Goal: Communication & Community: Answer question/provide support

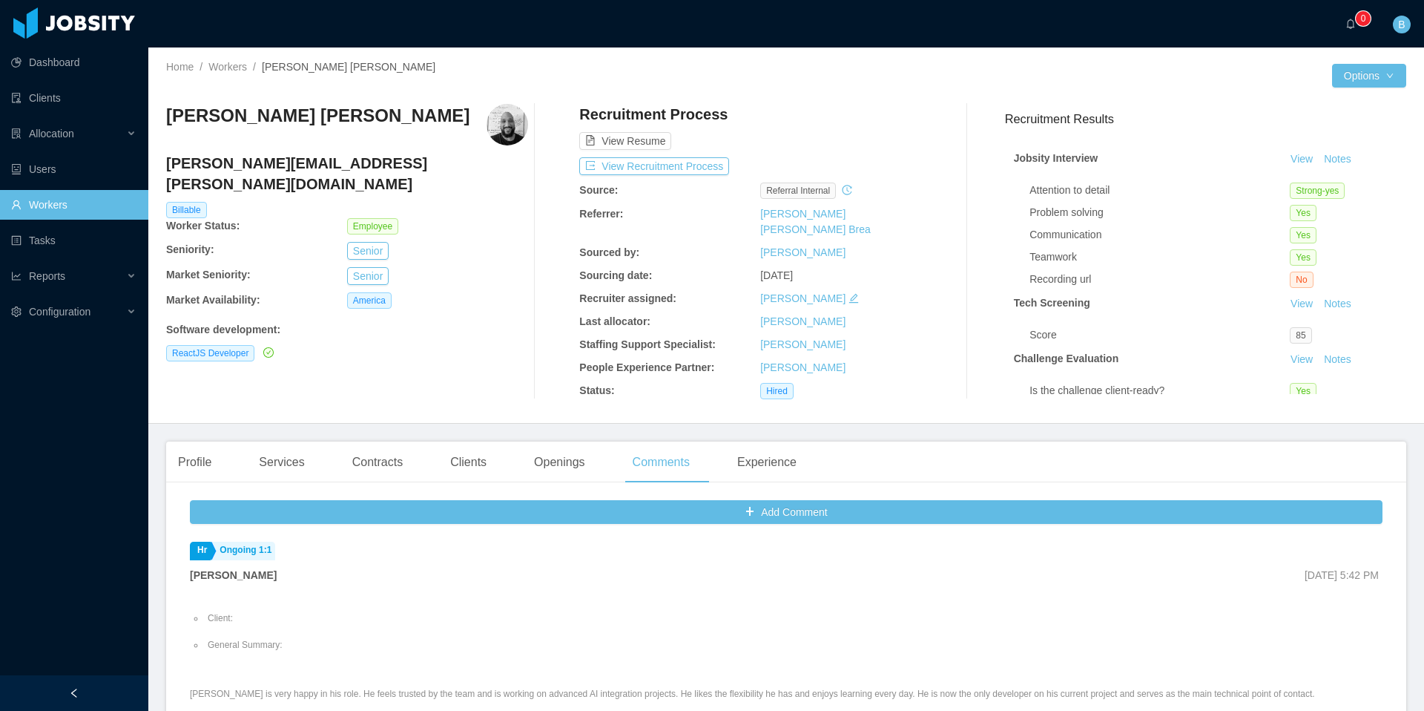
scroll to position [1079, 0]
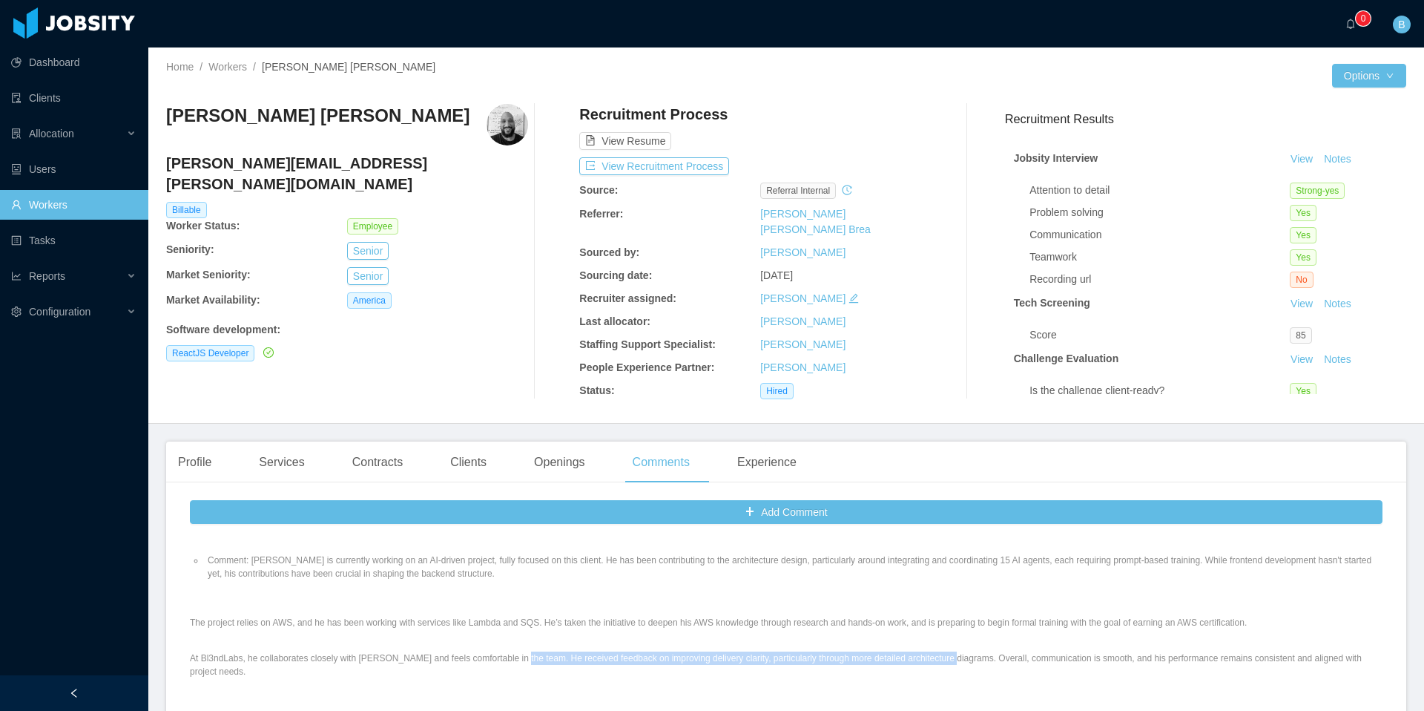
click at [79, 207] on link "Workers" at bounding box center [73, 205] width 125 height 30
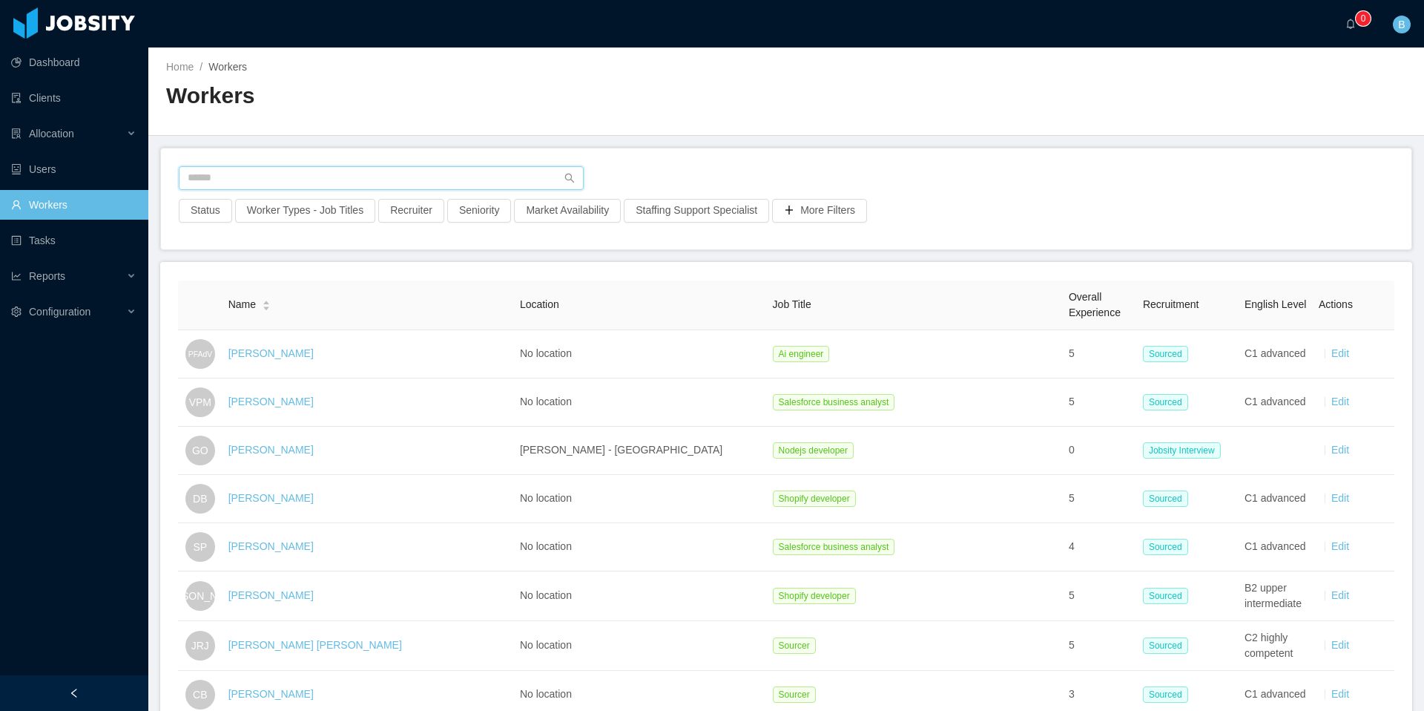
click at [355, 176] on input "text" at bounding box center [381, 178] width 405 height 24
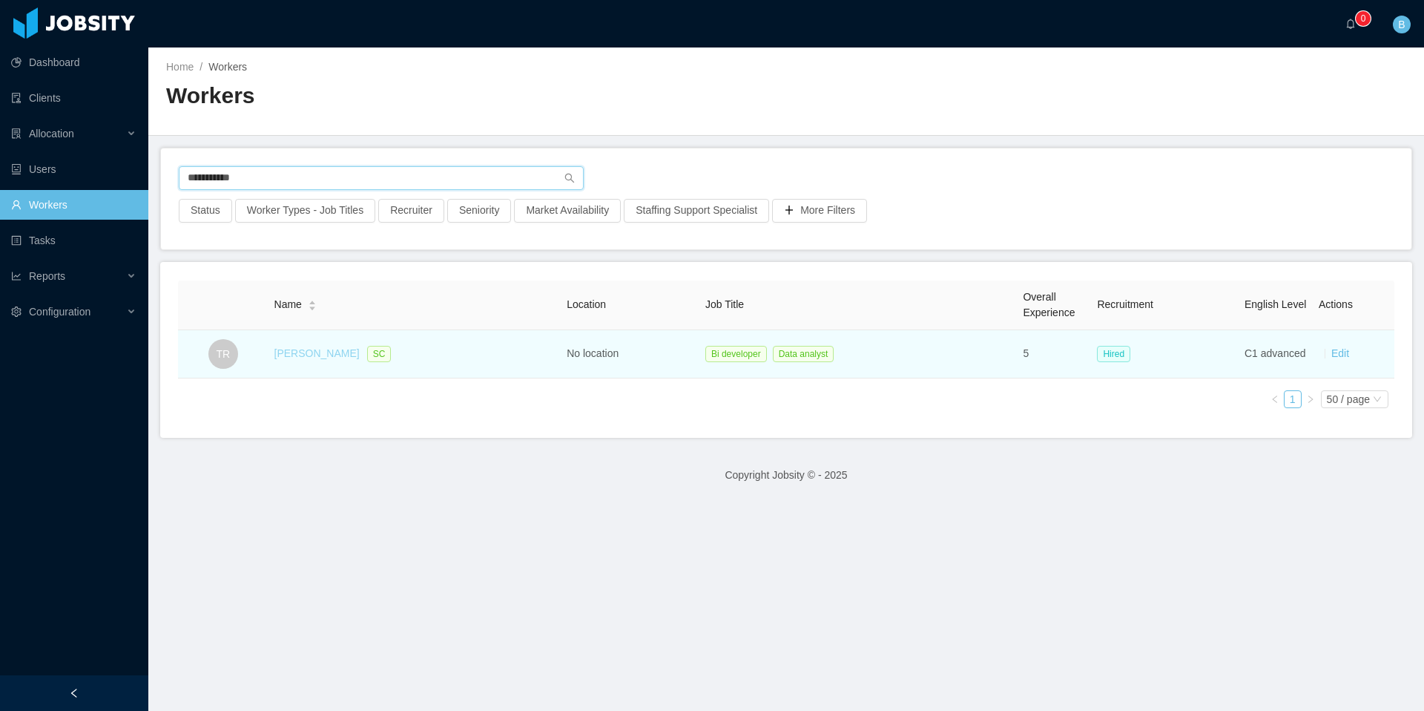
type input "**********"
click at [320, 353] on link "Tamara Rodriguez" at bounding box center [316, 353] width 85 height 12
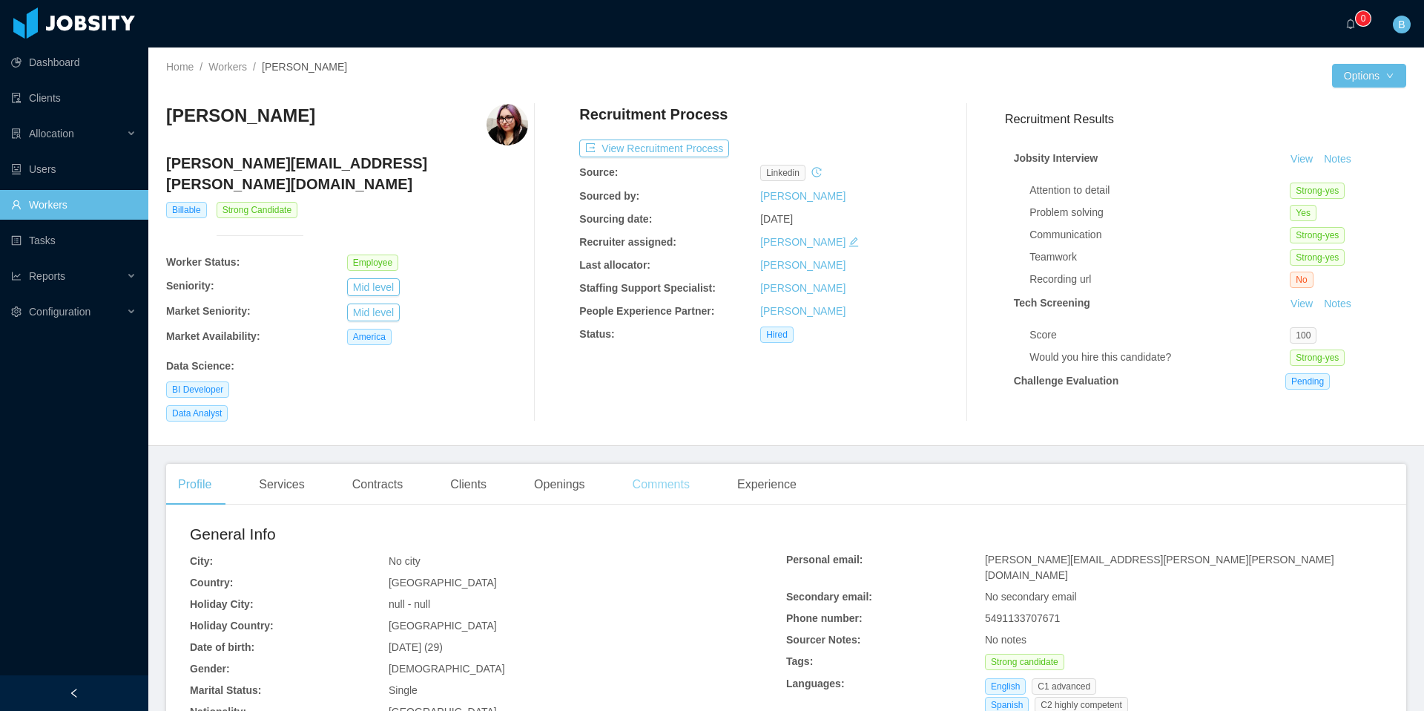
click at [674, 467] on div "Comments" at bounding box center [661, 485] width 81 height 42
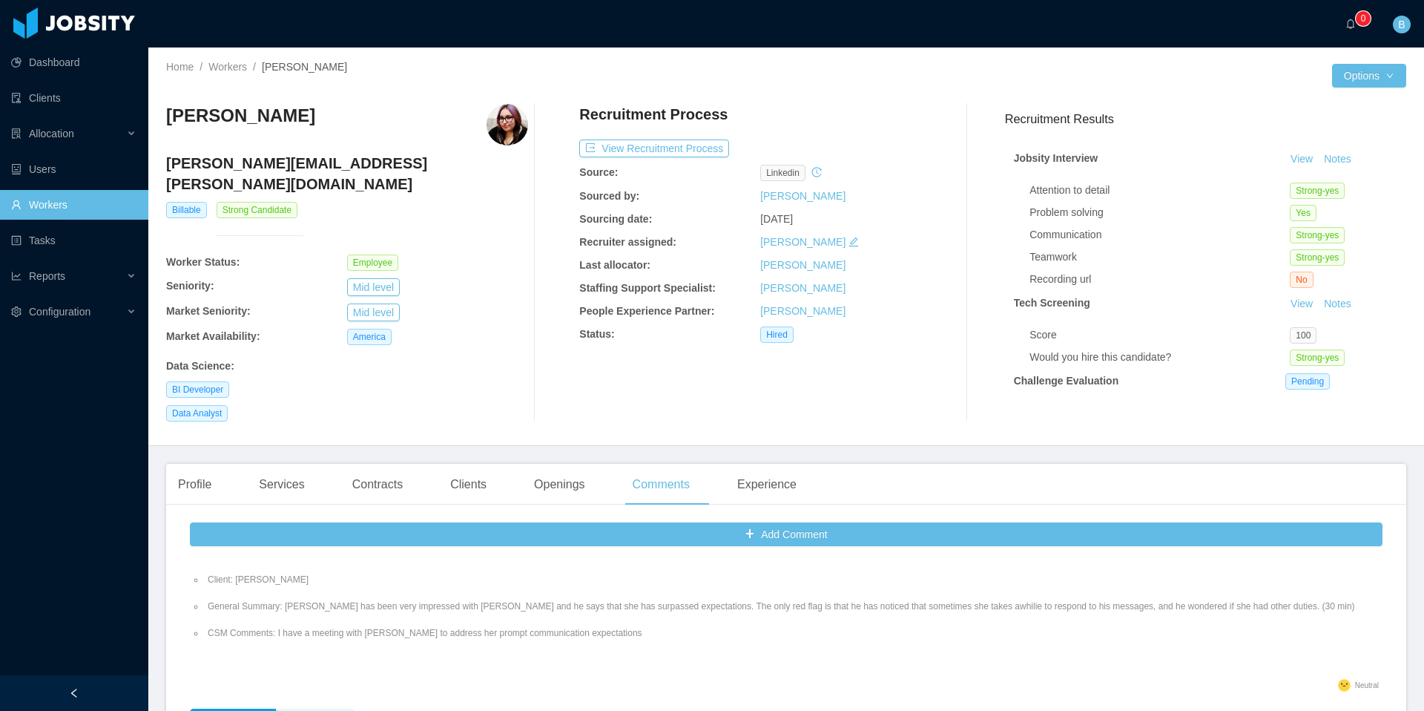
scroll to position [881, 0]
click at [69, 209] on link "Workers" at bounding box center [73, 205] width 125 height 30
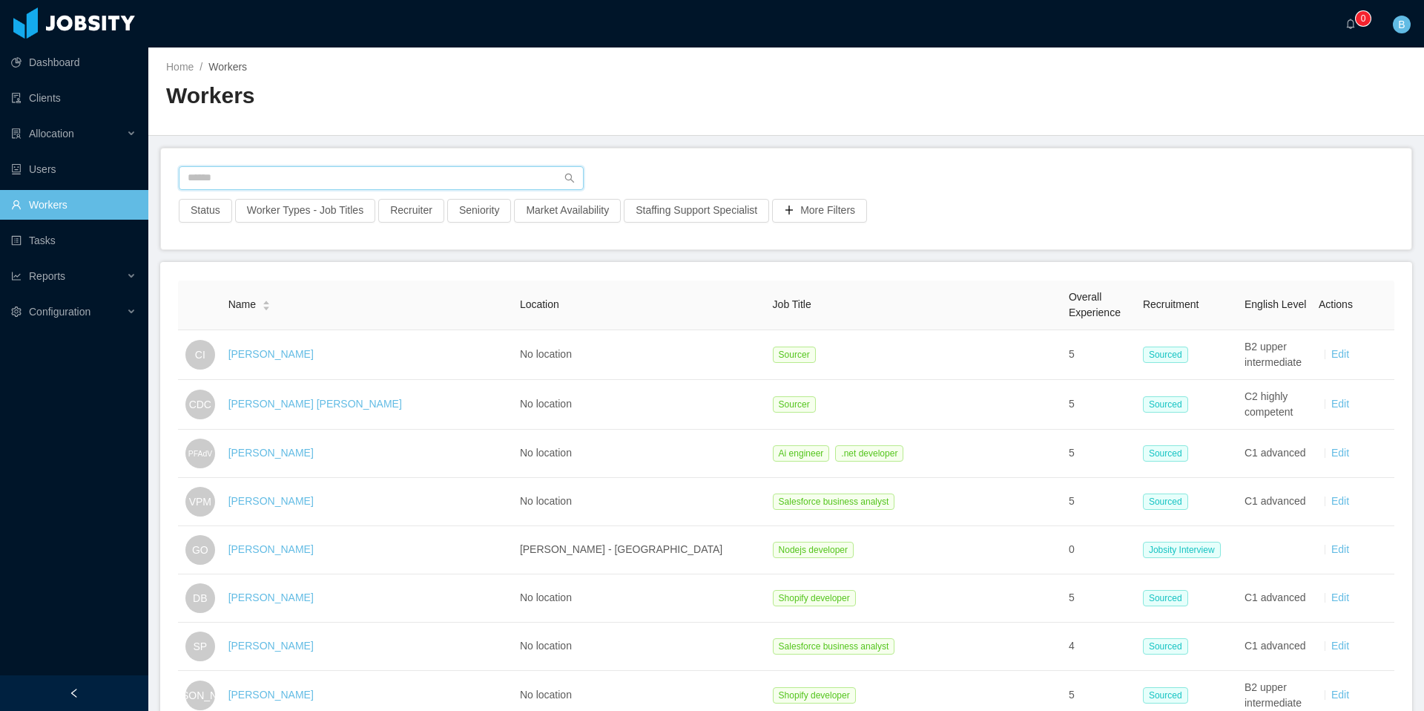
click at [340, 168] on input "text" at bounding box center [381, 178] width 405 height 24
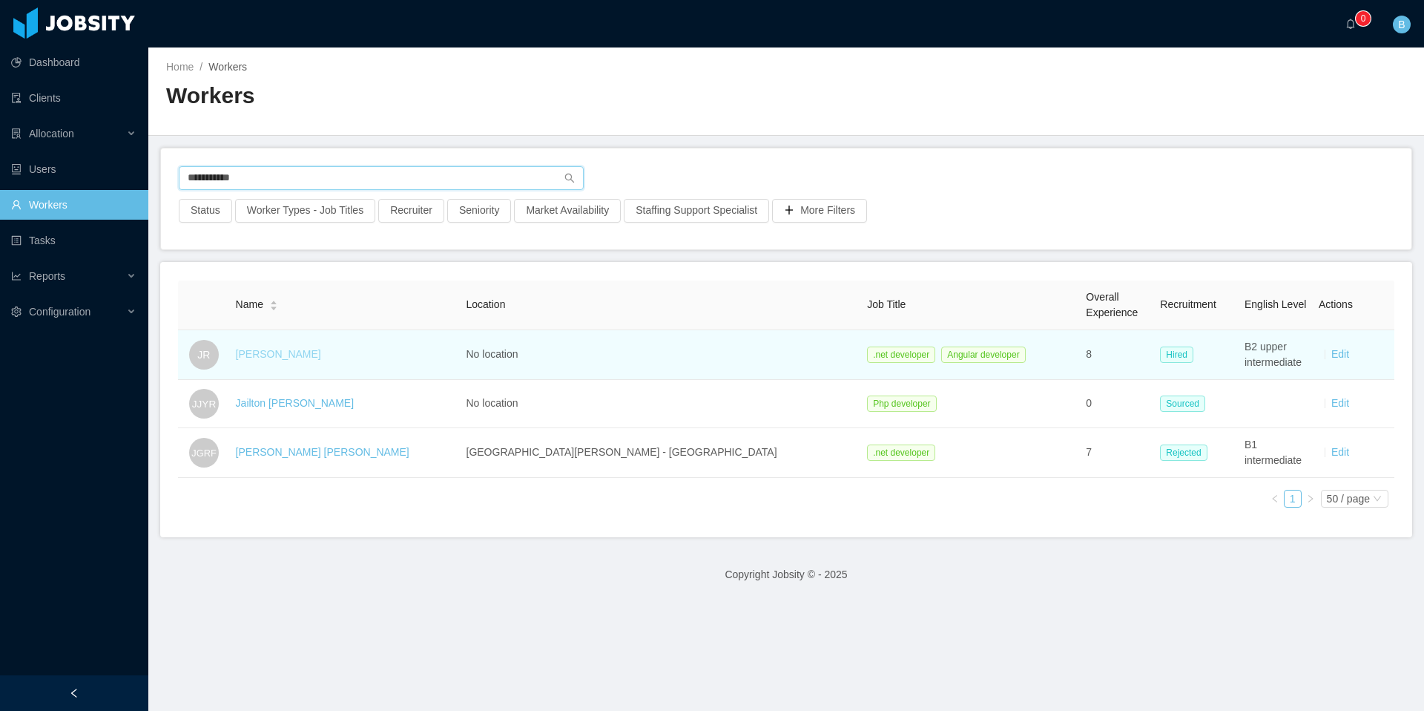
type input "**********"
click at [283, 352] on link "Joel Romero" at bounding box center [278, 354] width 85 height 12
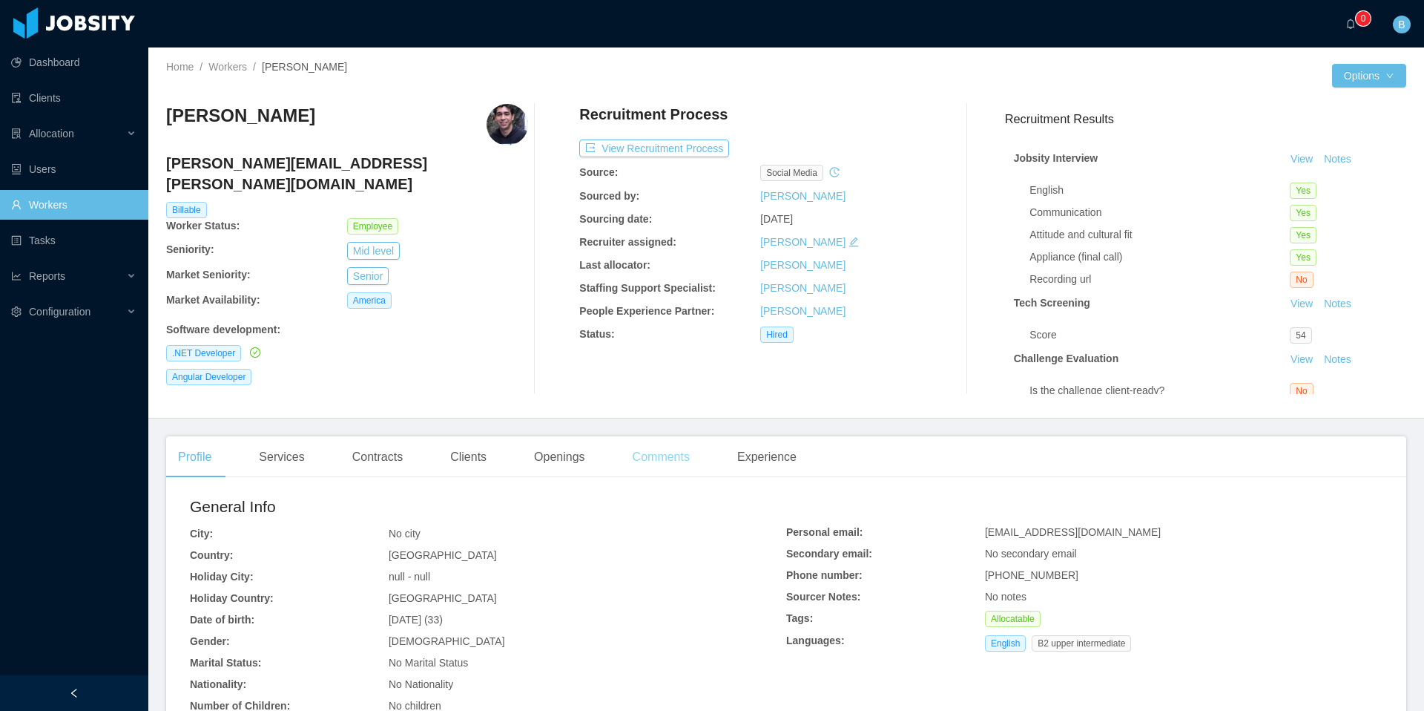
click at [668, 452] on div "Comments" at bounding box center [661, 457] width 81 height 42
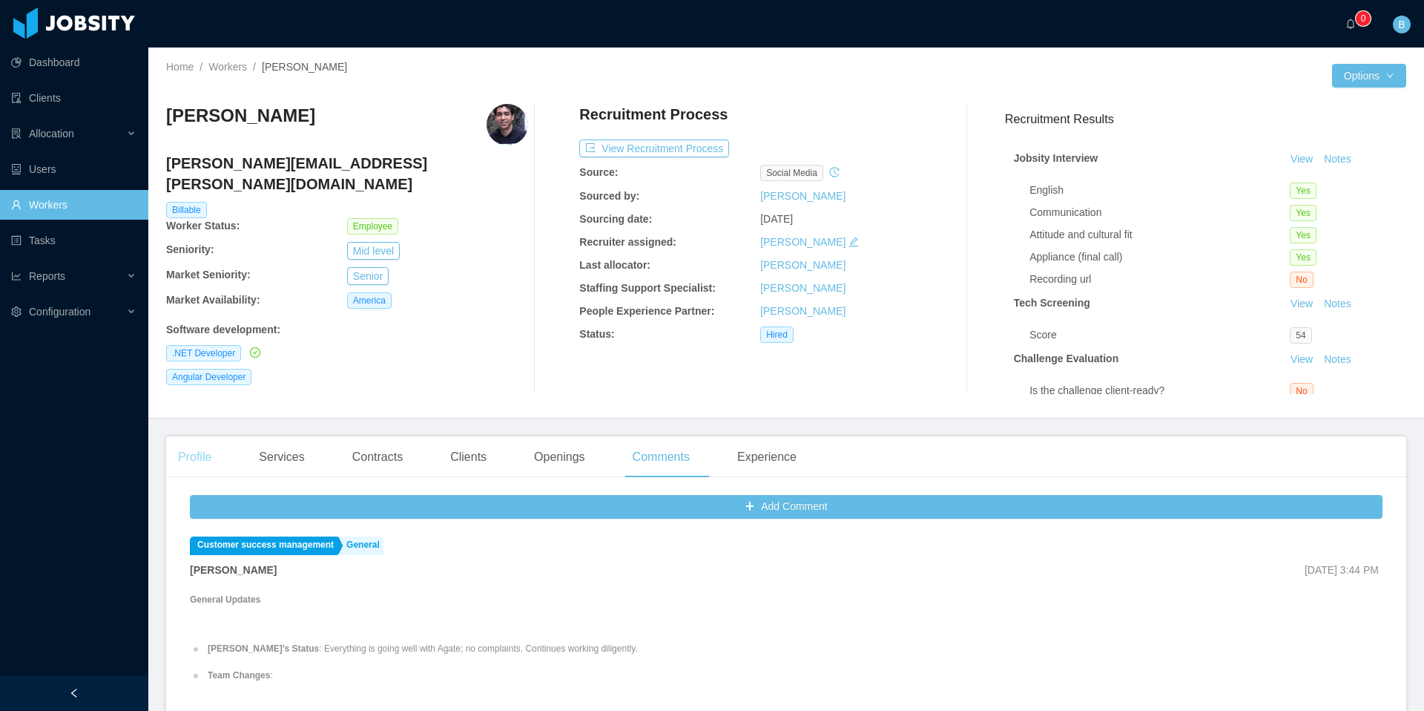
click at [219, 452] on div "Profile" at bounding box center [194, 457] width 57 height 42
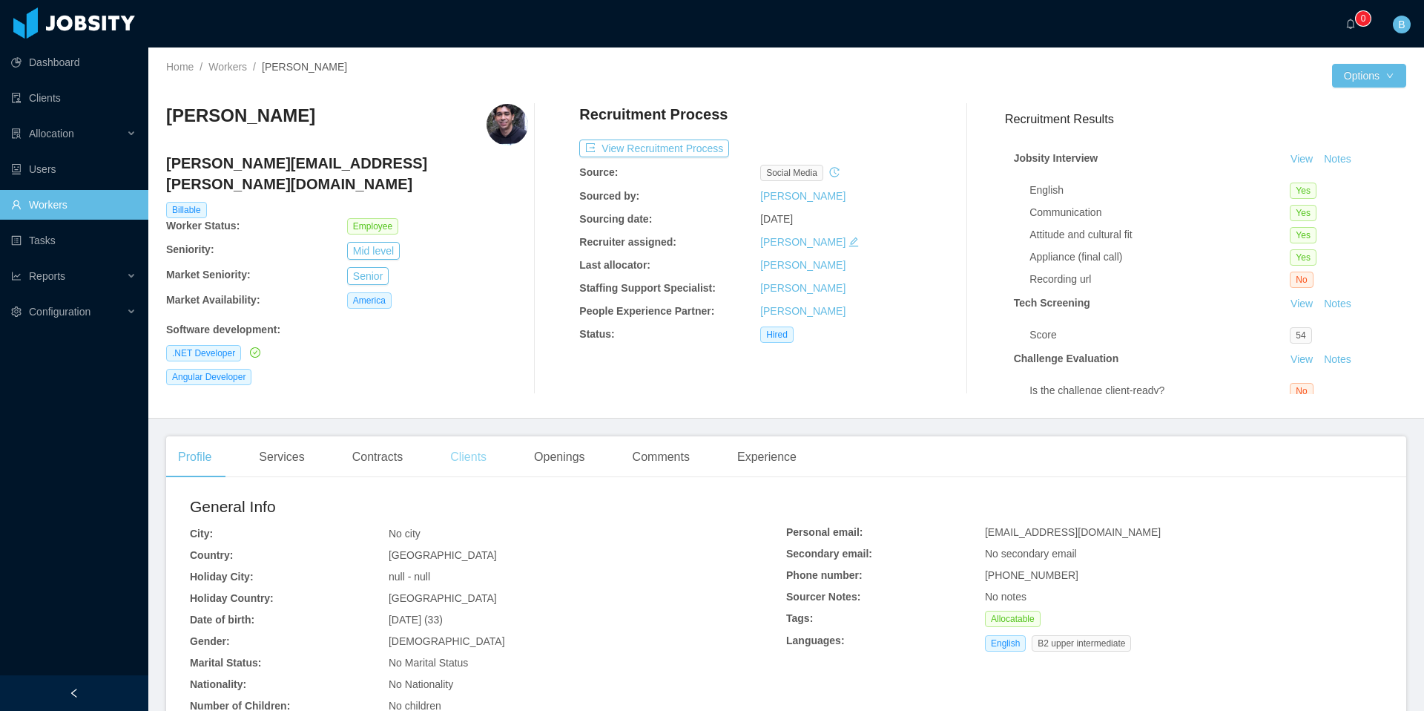
click at [471, 468] on div "Clients" at bounding box center [468, 457] width 60 height 42
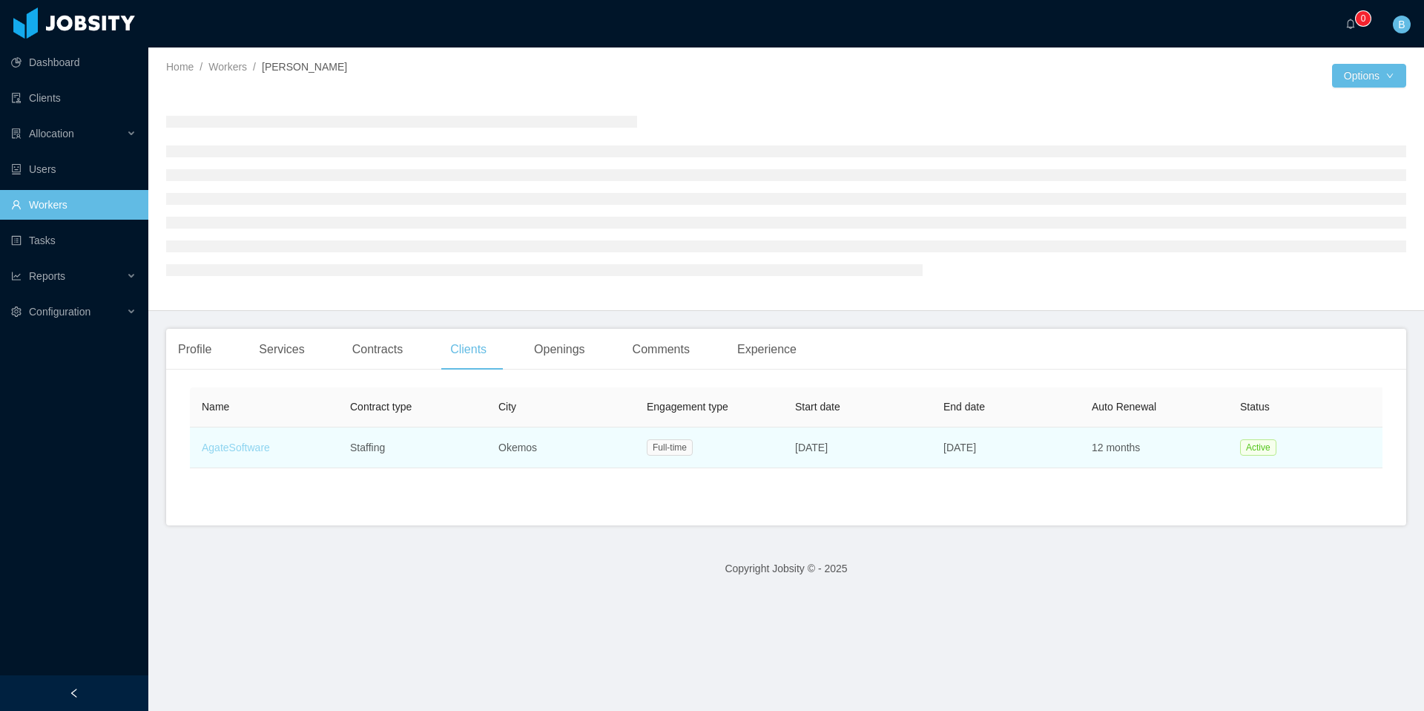
click at [244, 448] on link "AgateSoftware" at bounding box center [236, 447] width 68 height 12
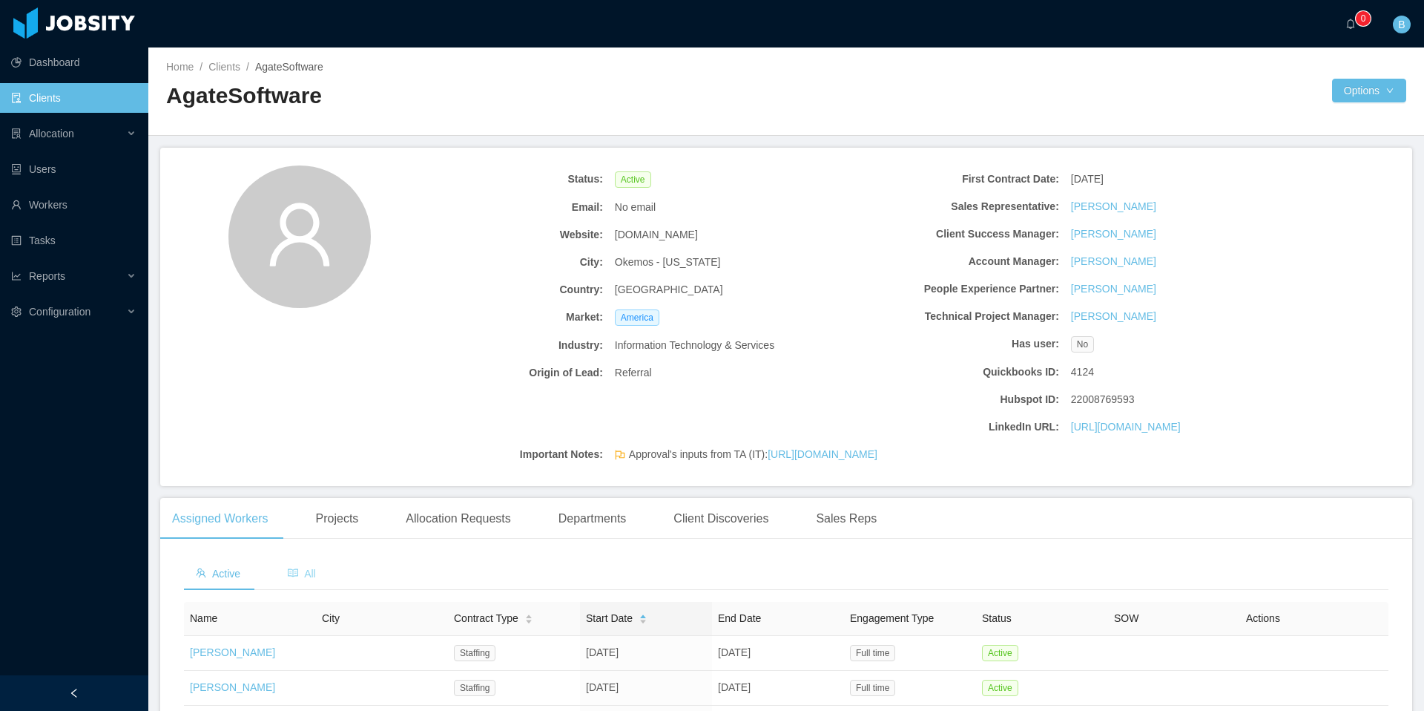
click at [298, 578] on icon "icon: read" at bounding box center [293, 572] width 10 height 10
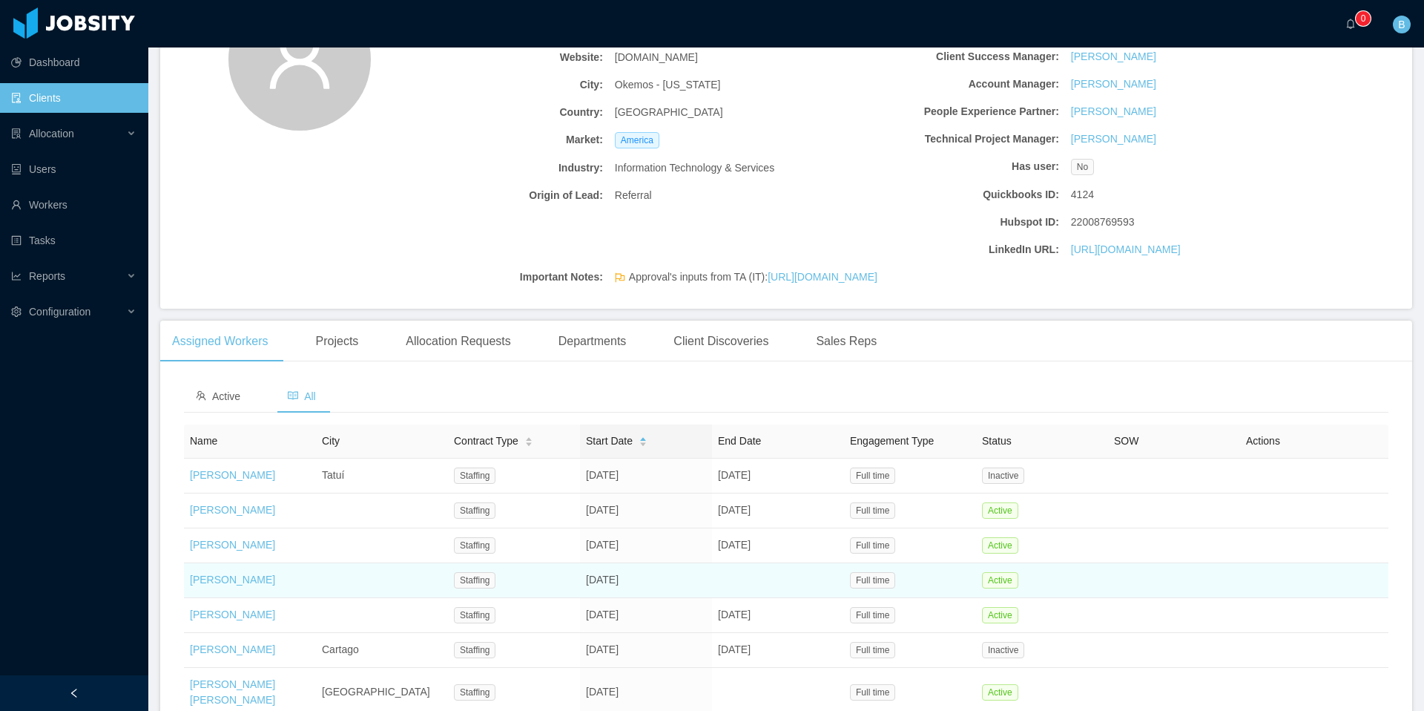
scroll to position [217, 0]
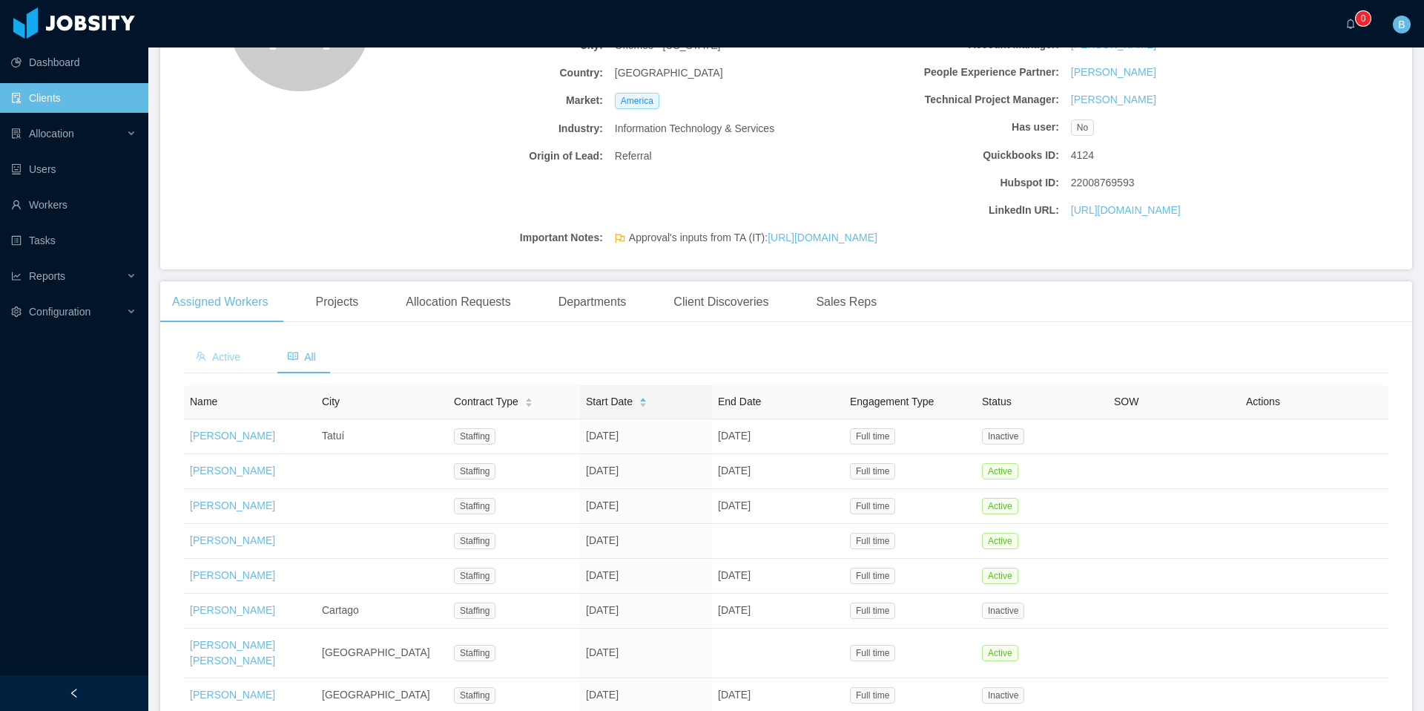
click at [234, 363] on span "Active" at bounding box center [218, 357] width 45 height 12
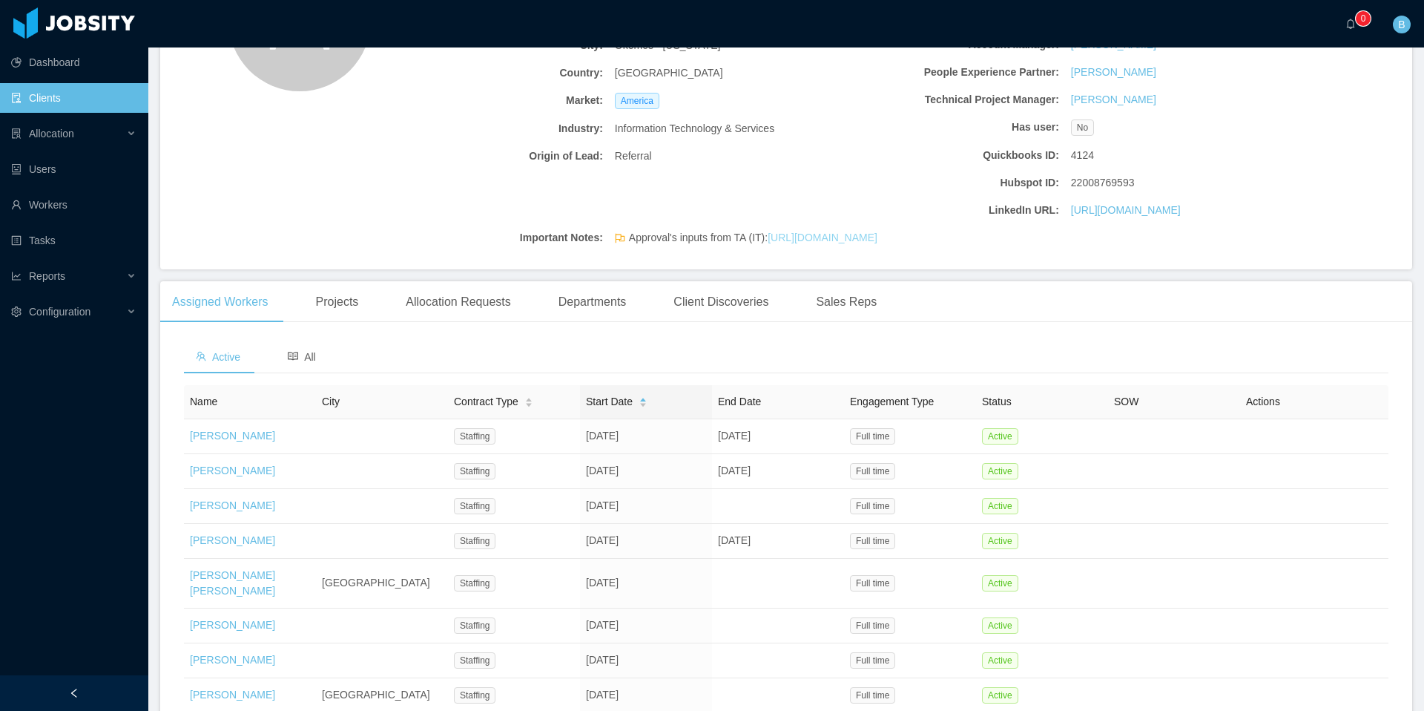
click at [858, 243] on link "https://docs.google.com/document/d/1-S1ui24PQK_QjskWXNbYQwA91DKFymrSlDx9M6Idi20…" at bounding box center [823, 237] width 110 height 12
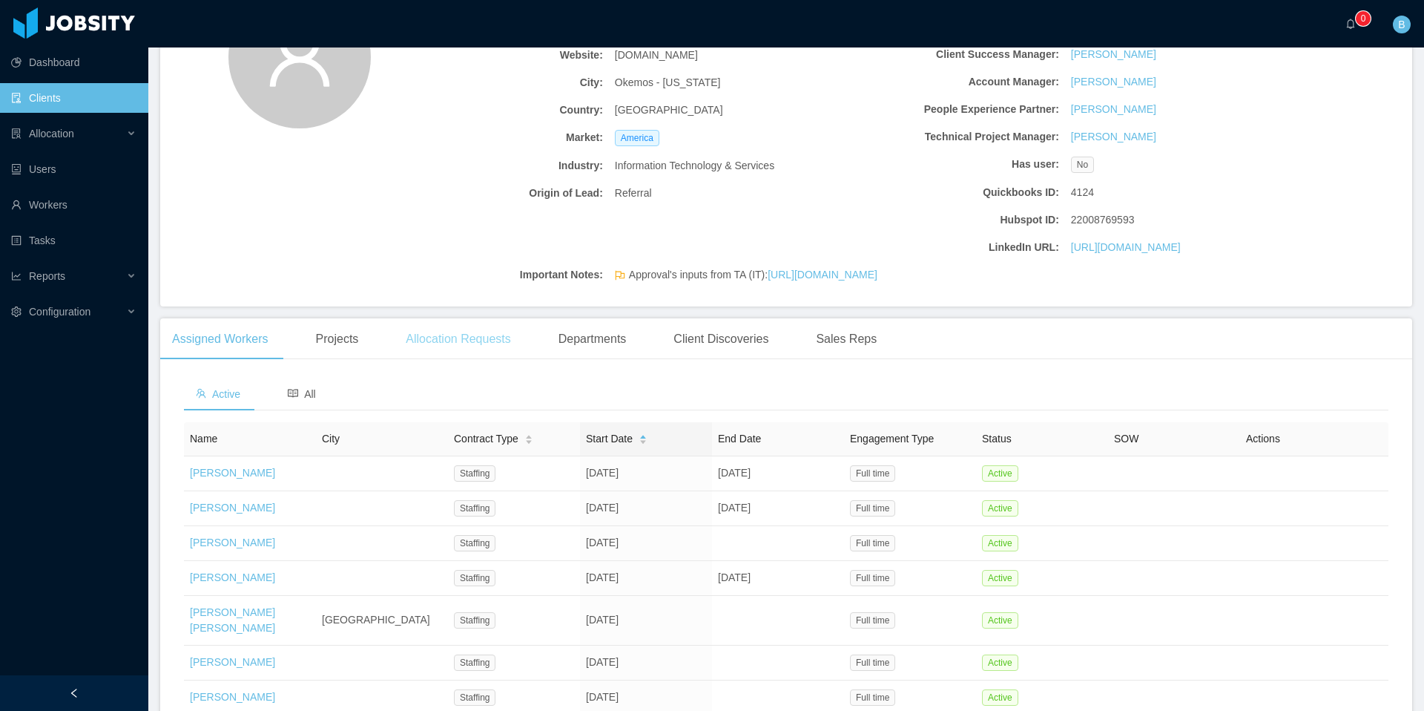
scroll to position [160, 0]
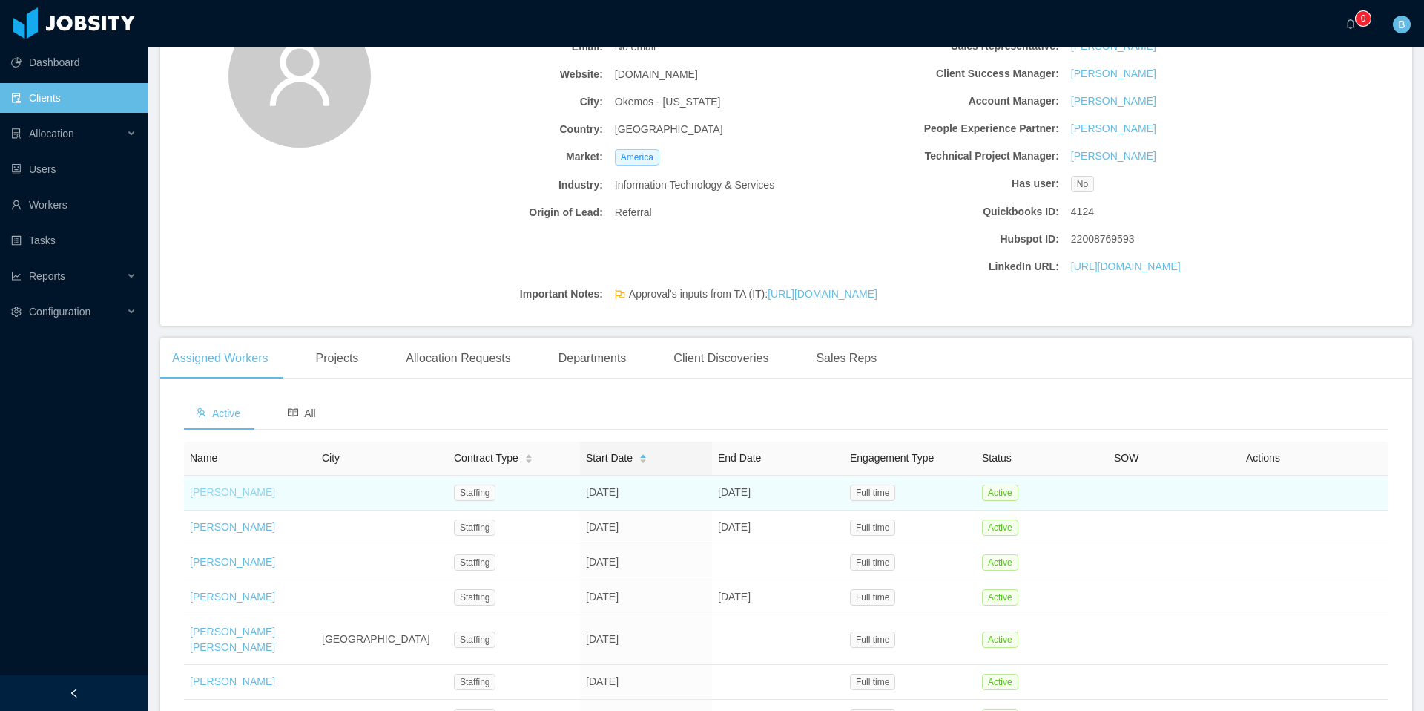
click at [228, 498] on link "Joel Romero" at bounding box center [232, 492] width 85 height 12
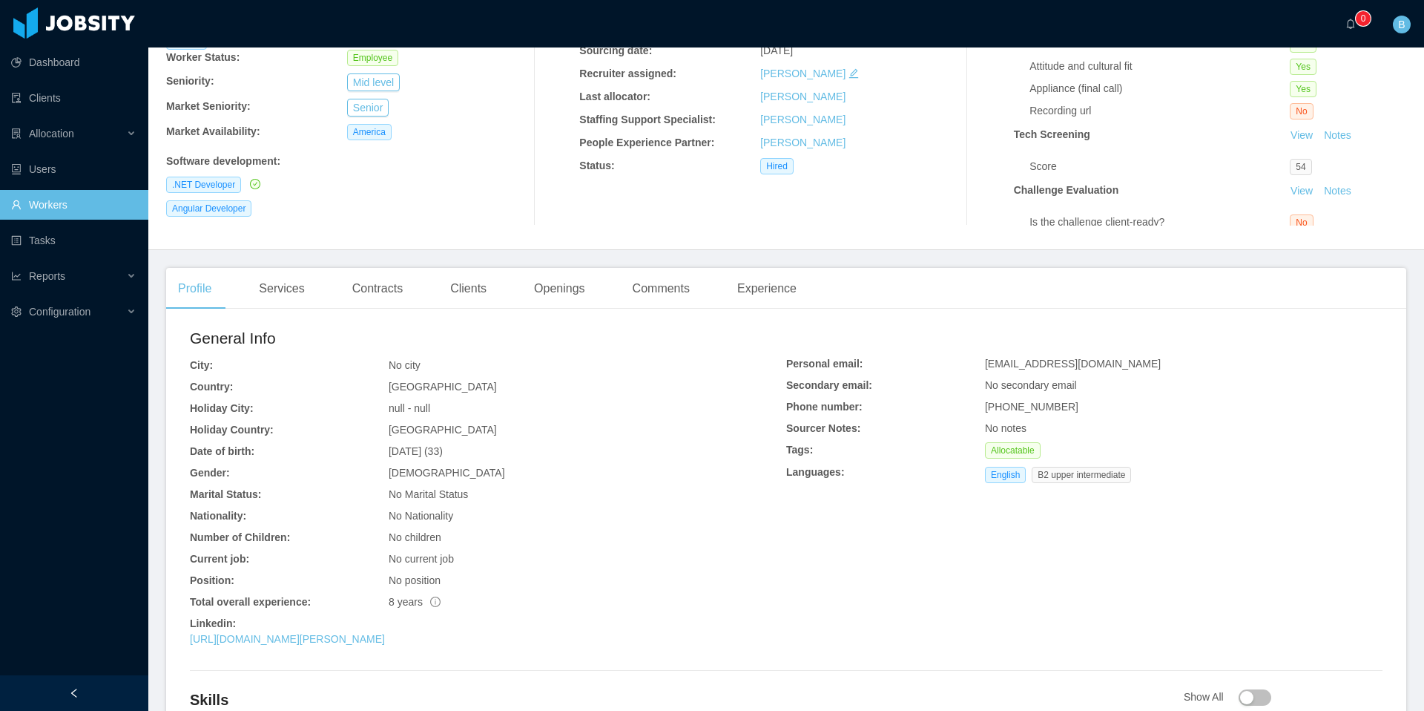
scroll to position [197, 0]
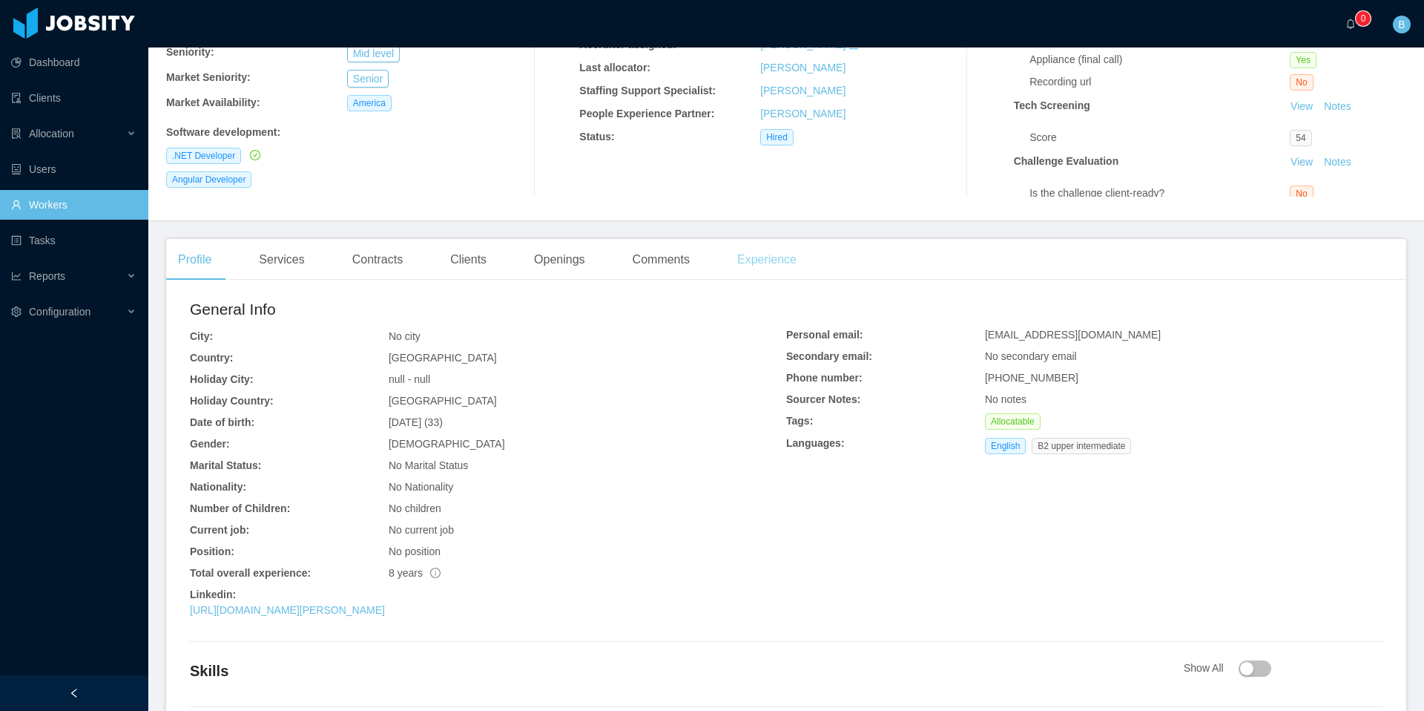
click at [782, 260] on div "Experience" at bounding box center [766, 260] width 83 height 42
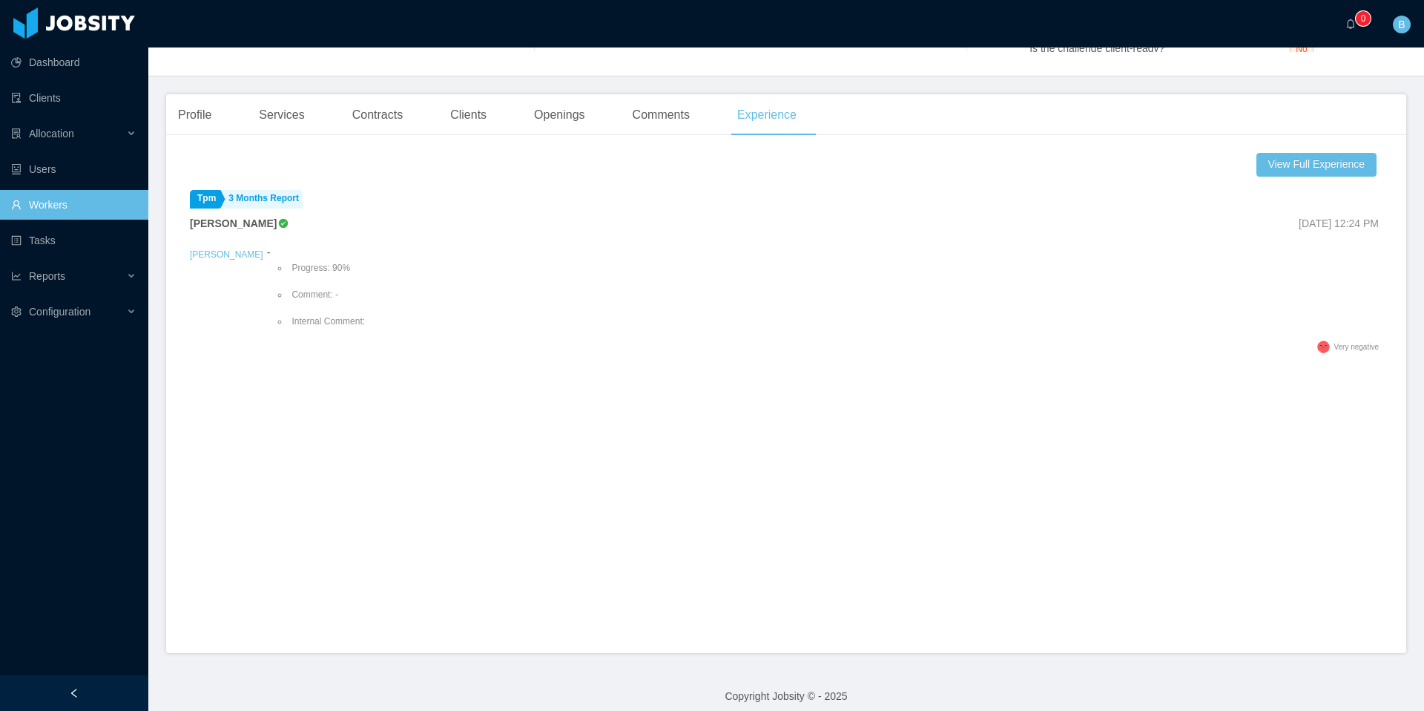
scroll to position [353, 0]
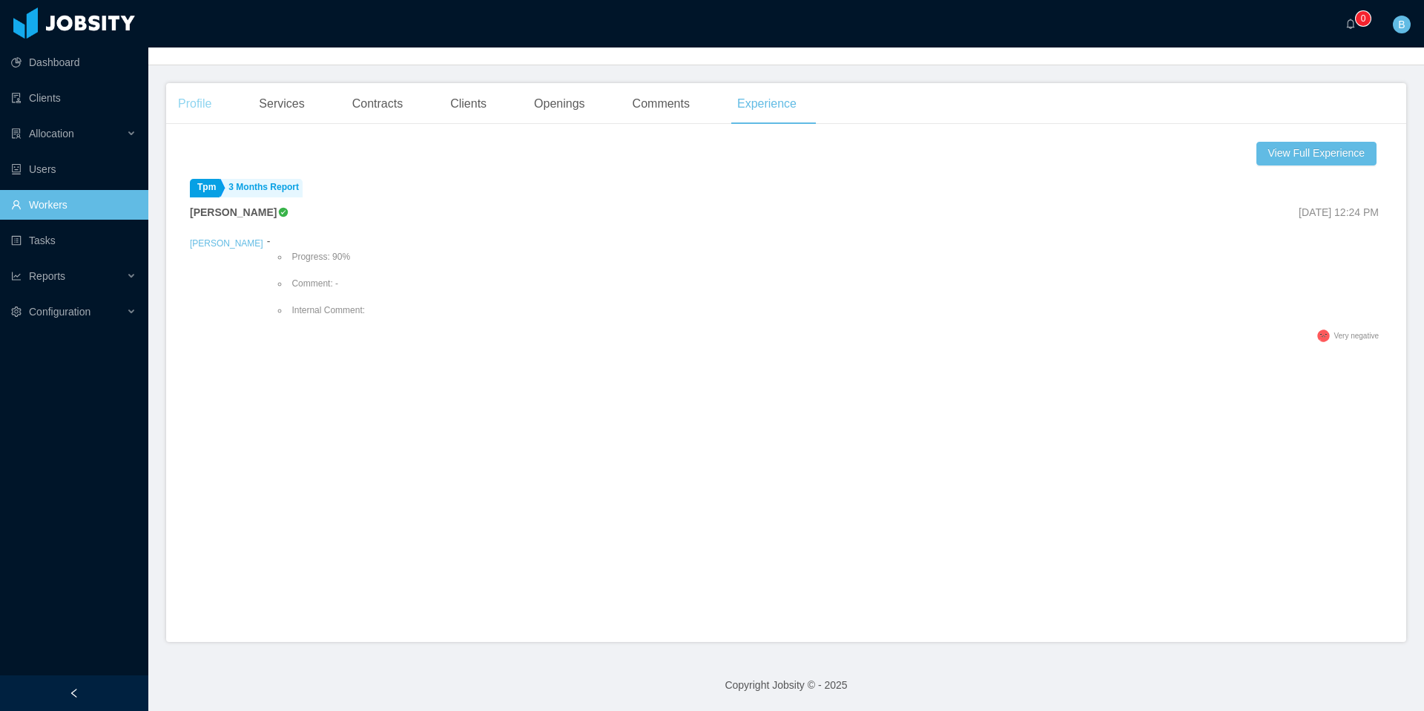
click at [180, 99] on div "Profile" at bounding box center [194, 104] width 57 height 42
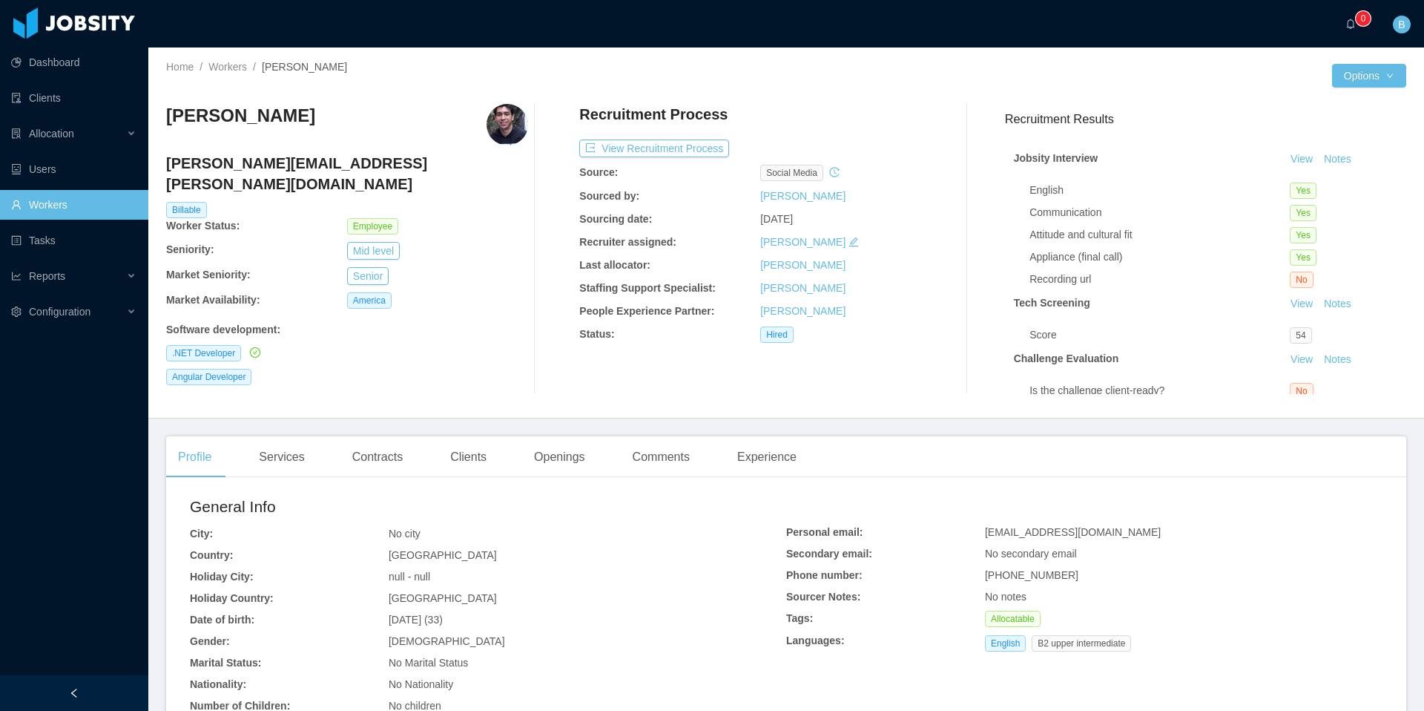
click at [246, 30] on div "··· 0 ··· B ···" at bounding box center [712, 23] width 1427 height 47
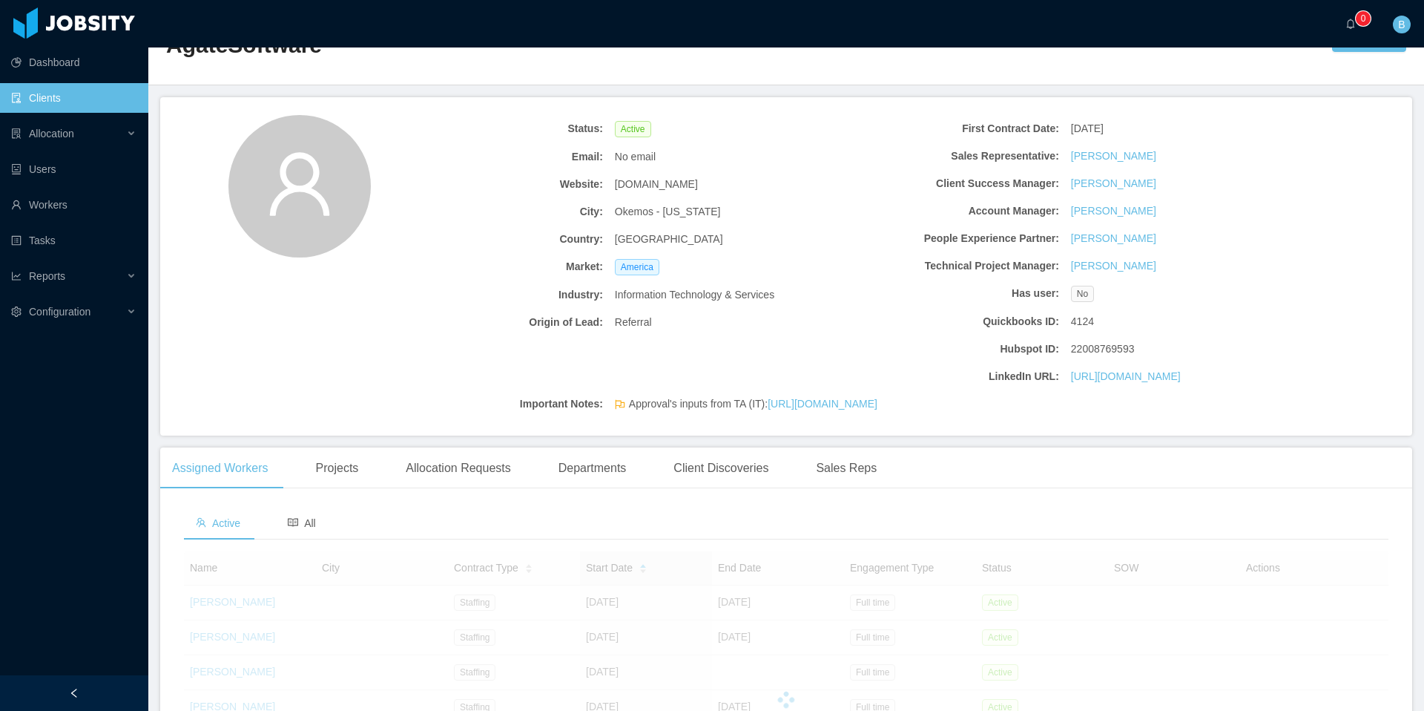
scroll to position [60, 0]
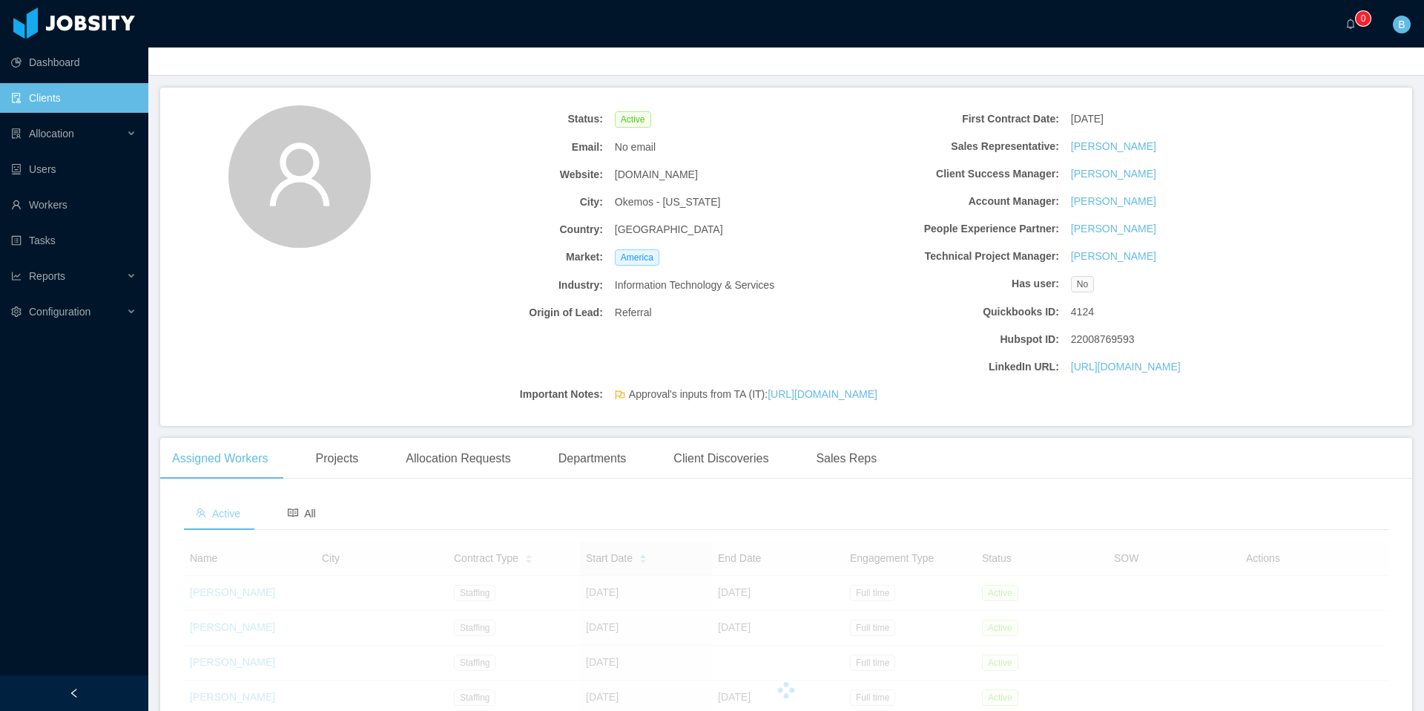
click at [231, 519] on span "Active" at bounding box center [218, 513] width 45 height 12
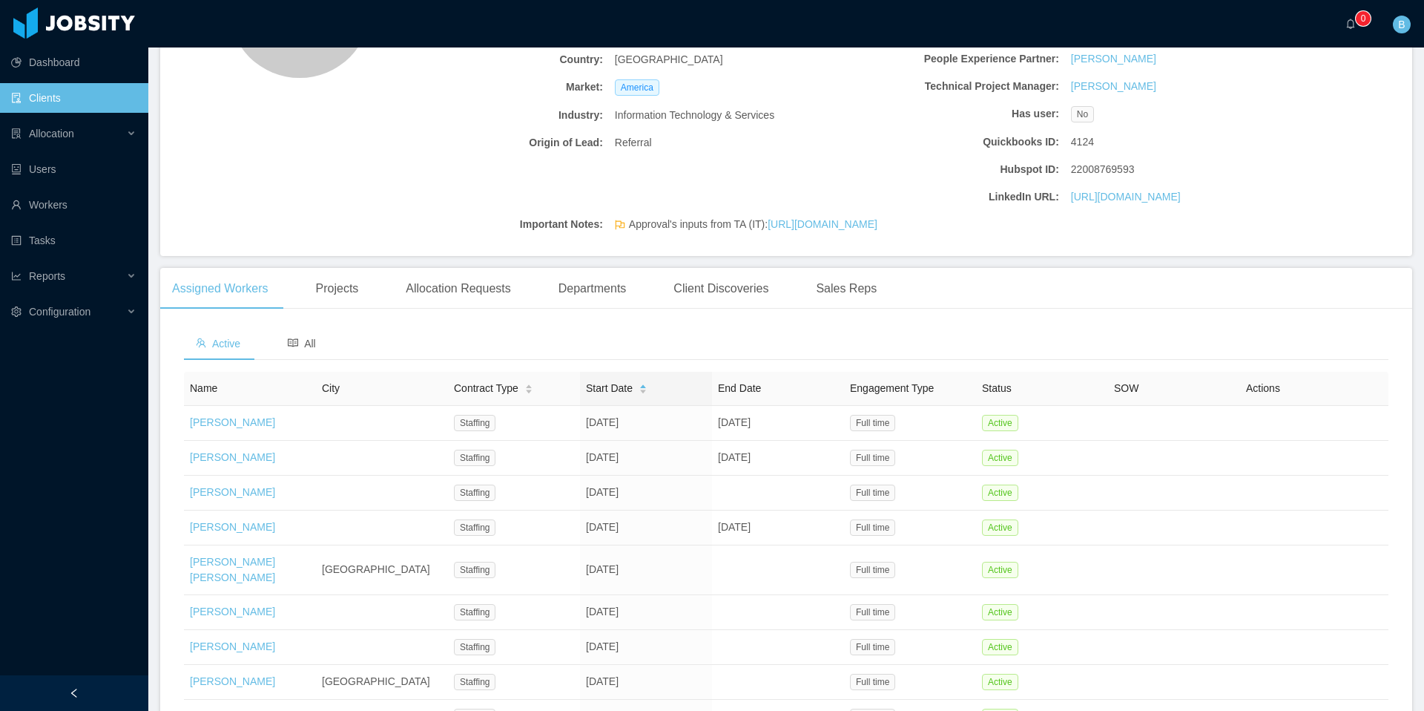
scroll to position [0, 0]
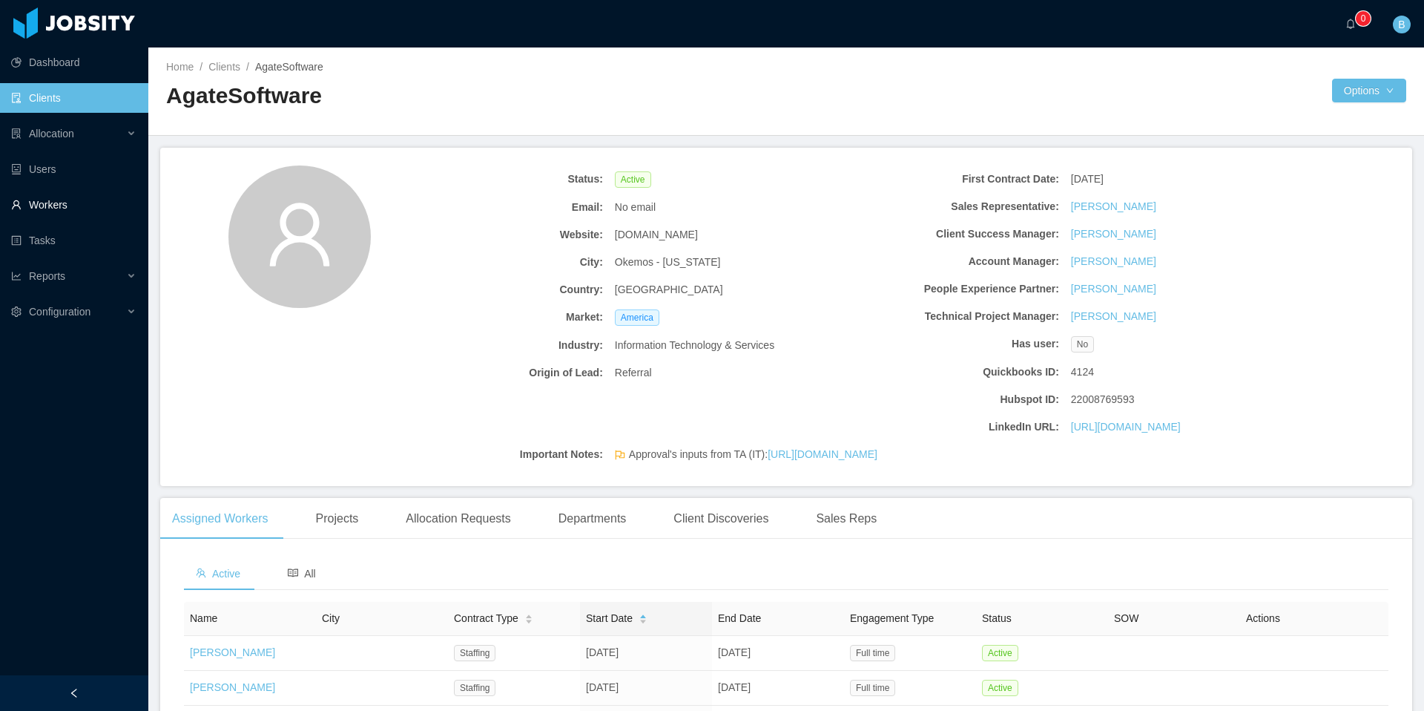
click at [67, 205] on link "Workers" at bounding box center [73, 205] width 125 height 30
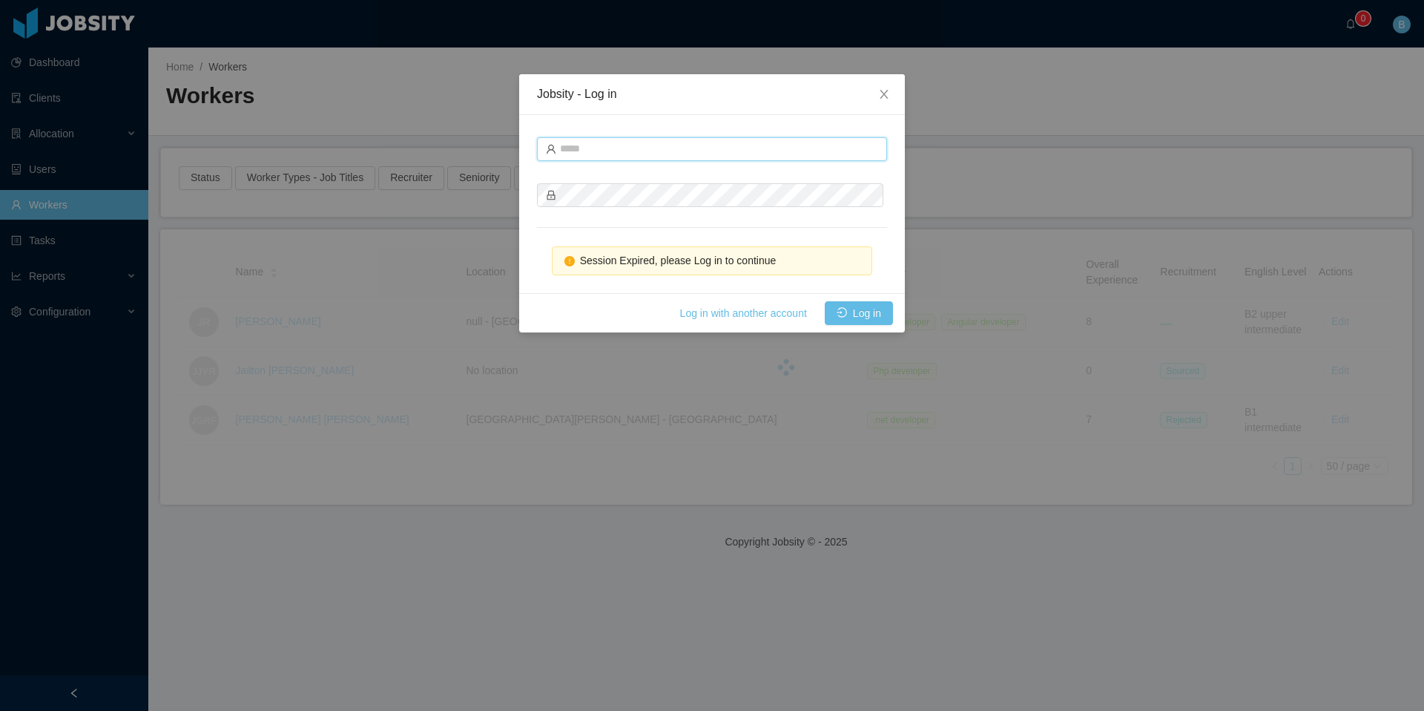
click at [656, 148] on input "text" at bounding box center [712, 149] width 350 height 24
type input "**********"
click at [878, 312] on button "Log in" at bounding box center [859, 313] width 68 height 24
click at [876, 308] on button "Log in" at bounding box center [859, 313] width 68 height 24
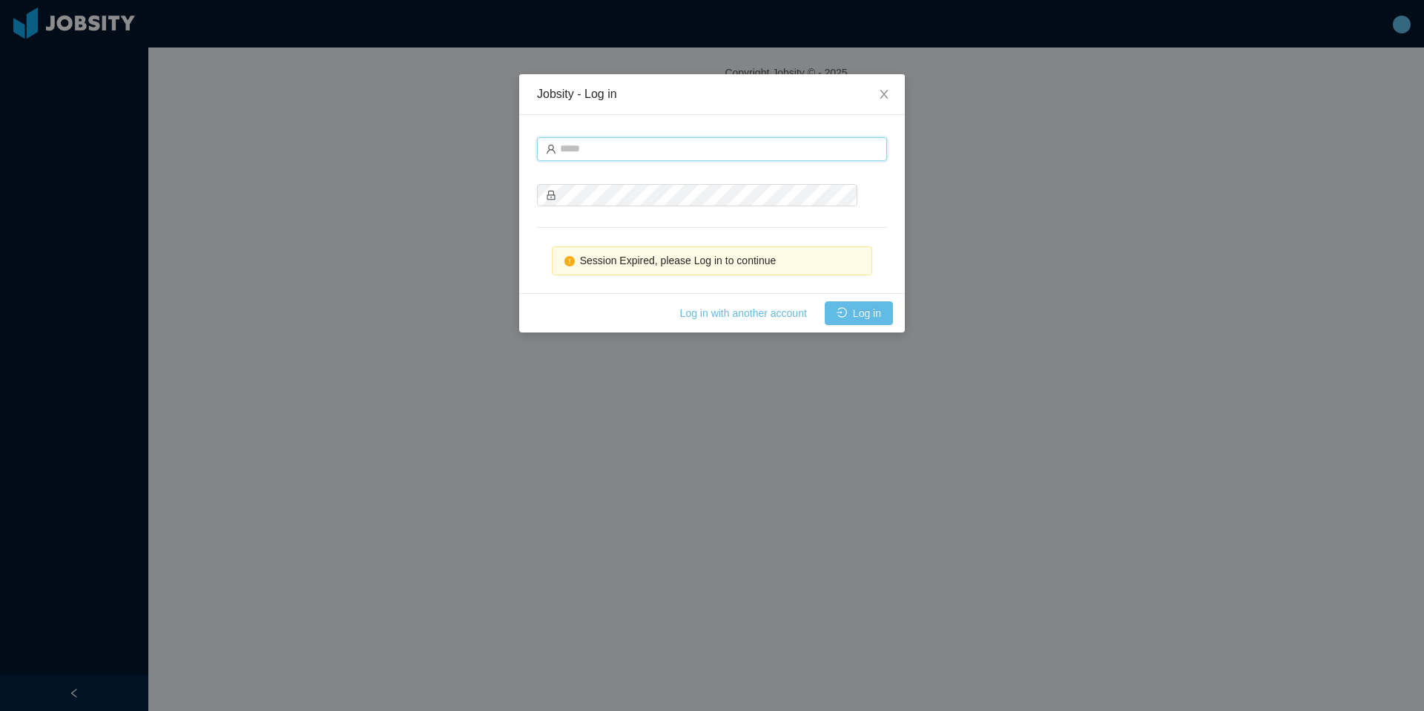
click at [630, 137] on input "text" at bounding box center [712, 149] width 350 height 24
click at [555, 303] on div "Log in with another account Log in" at bounding box center [712, 312] width 386 height 39
click at [622, 148] on input "text" at bounding box center [712, 149] width 350 height 24
type input "**********"
click at [865, 318] on button "Log in" at bounding box center [859, 313] width 68 height 24
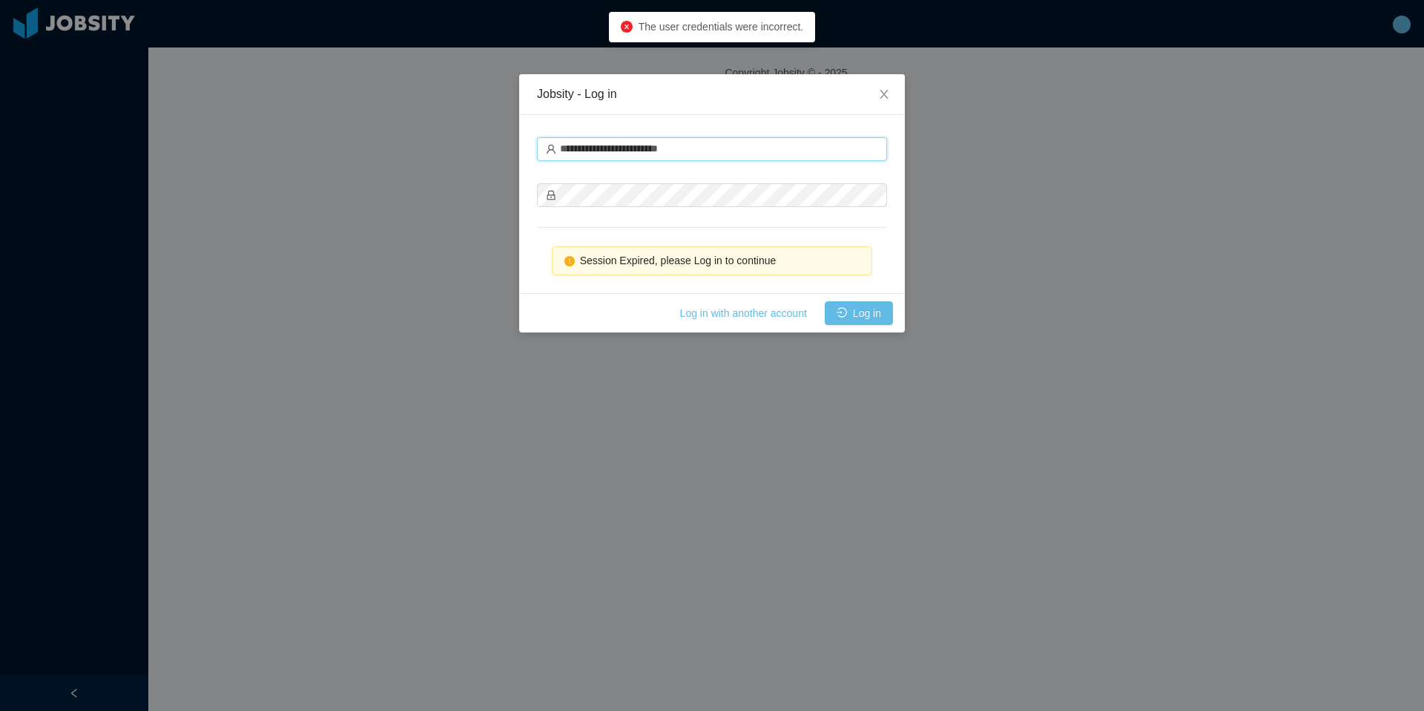
click at [683, 151] on input "**********" at bounding box center [712, 149] width 350 height 24
click at [735, 150] on input "**********" at bounding box center [712, 149] width 350 height 24
click at [619, 318] on div "Log in with another account Log in" at bounding box center [712, 312] width 386 height 39
click at [653, 260] on span "Session Expired, please Log in to continue" at bounding box center [678, 260] width 197 height 12
click at [887, 89] on icon "icon: close" at bounding box center [884, 94] width 12 height 12
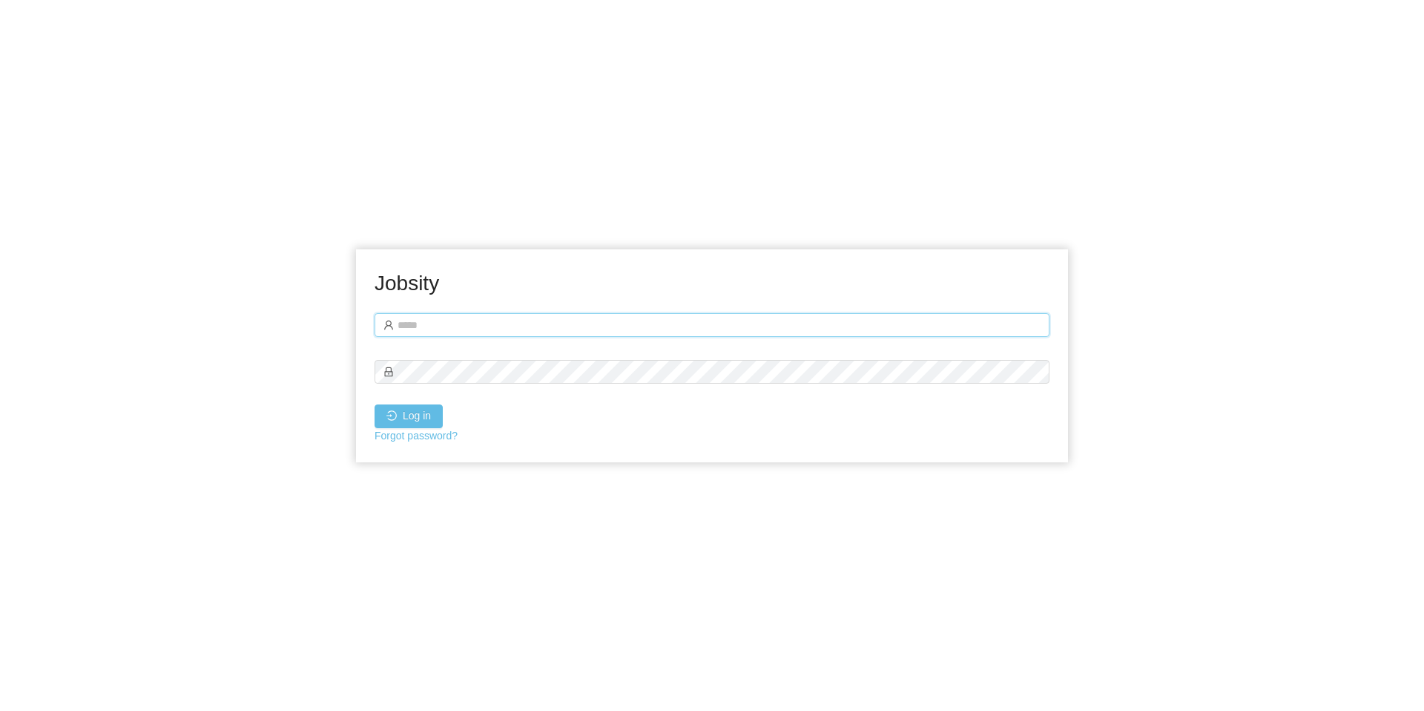
click at [446, 315] on input "text" at bounding box center [712, 325] width 675 height 24
click at [447, 440] on link "Forgot password?" at bounding box center [416, 435] width 83 height 12
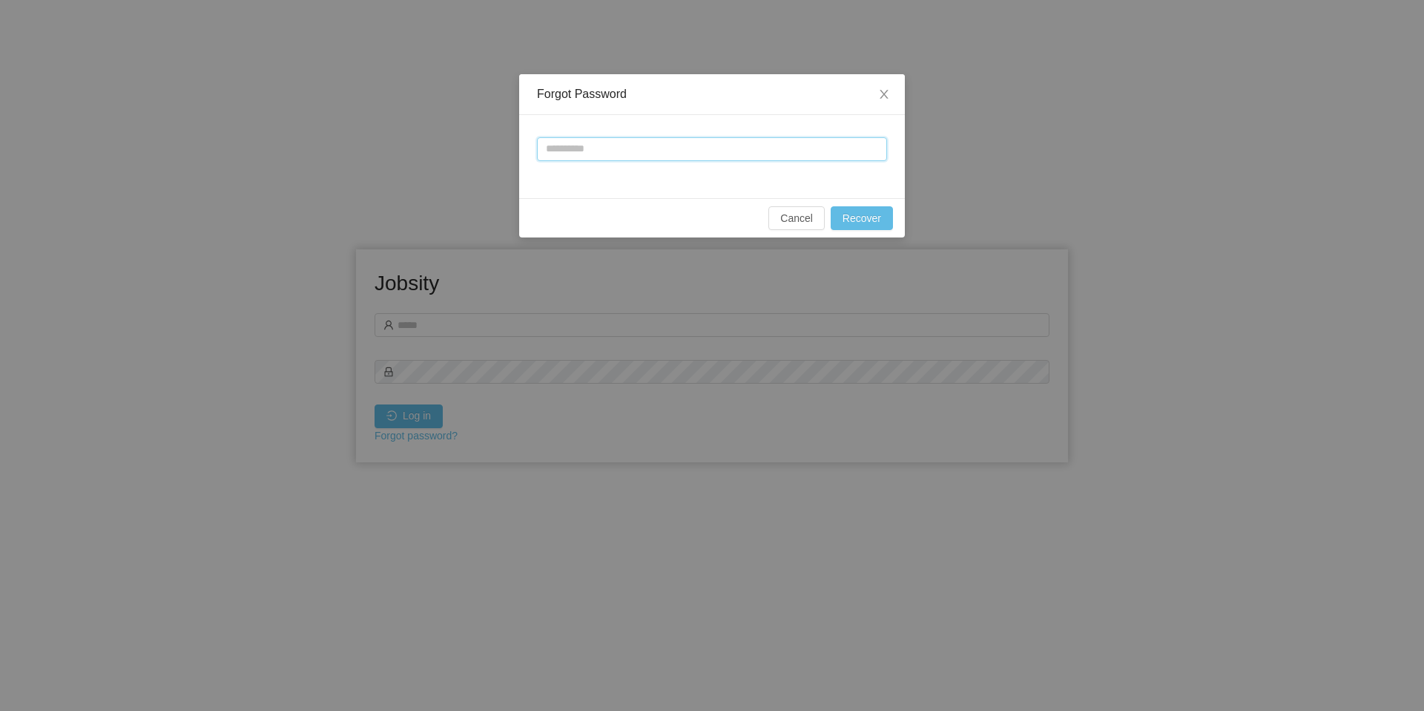
click at [666, 139] on input "text" at bounding box center [712, 149] width 350 height 24
type input "**********"
click at [881, 220] on button "Recover" at bounding box center [862, 218] width 62 height 24
click at [817, 154] on input "**********" at bounding box center [712, 149] width 350 height 24
click at [852, 211] on button "Recover" at bounding box center [862, 218] width 62 height 24
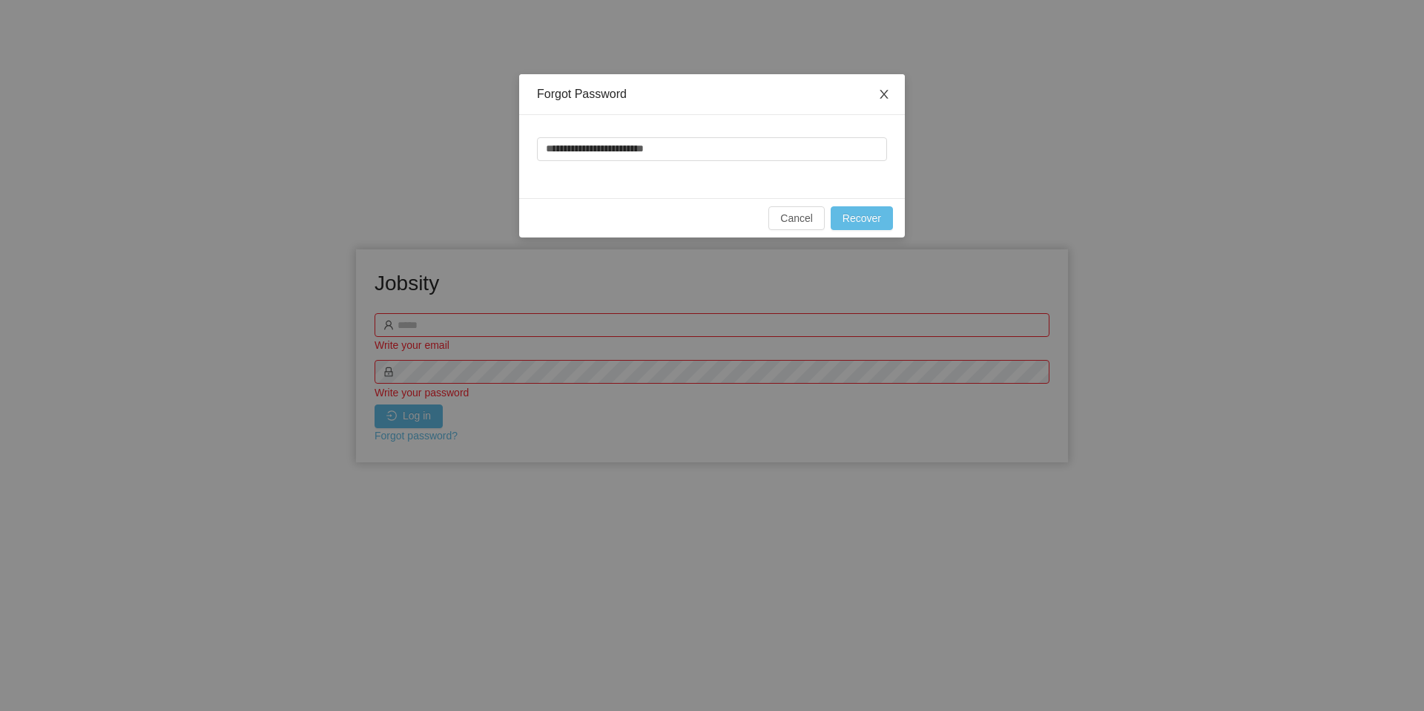
click at [883, 94] on icon "icon: close" at bounding box center [884, 94] width 12 height 12
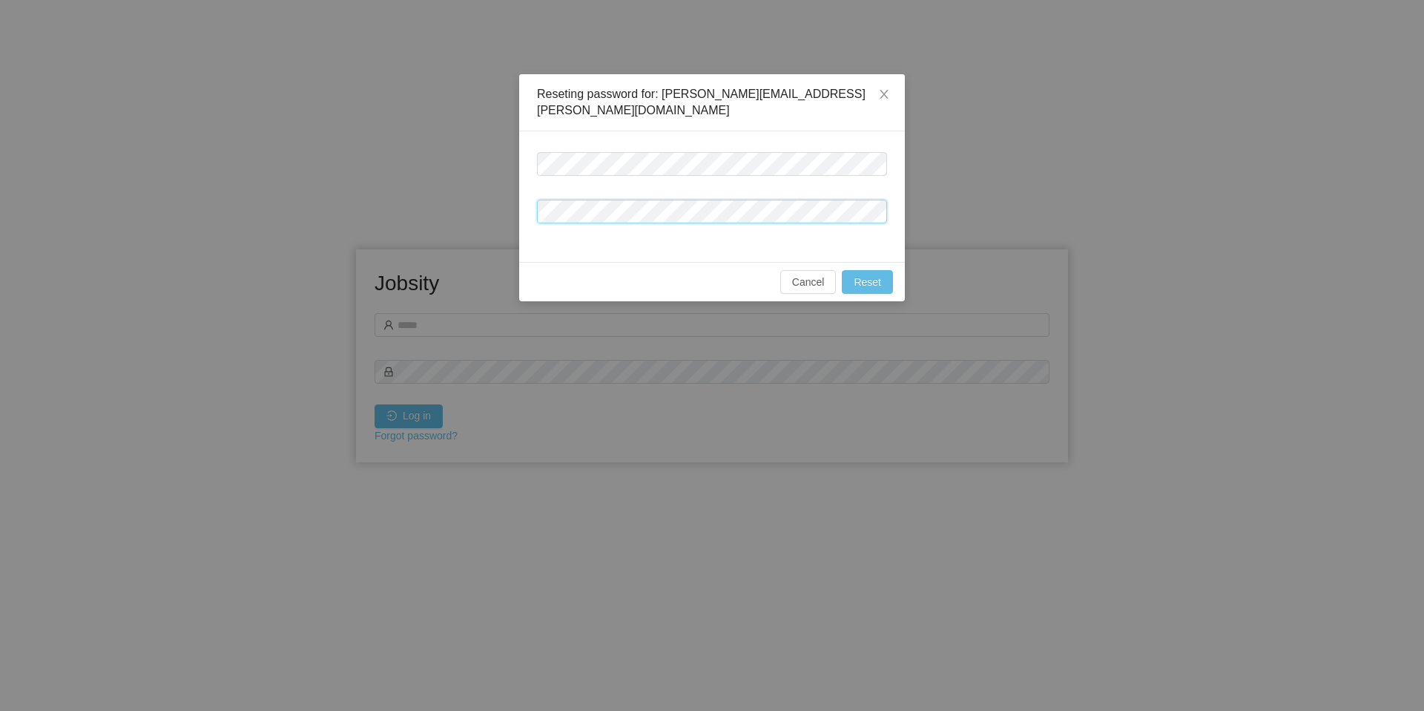
click at [566, 206] on div at bounding box center [712, 212] width 350 height 30
click at [870, 270] on button "Reset" at bounding box center [867, 282] width 51 height 24
click at [883, 95] on icon "icon: close" at bounding box center [884, 94] width 12 height 12
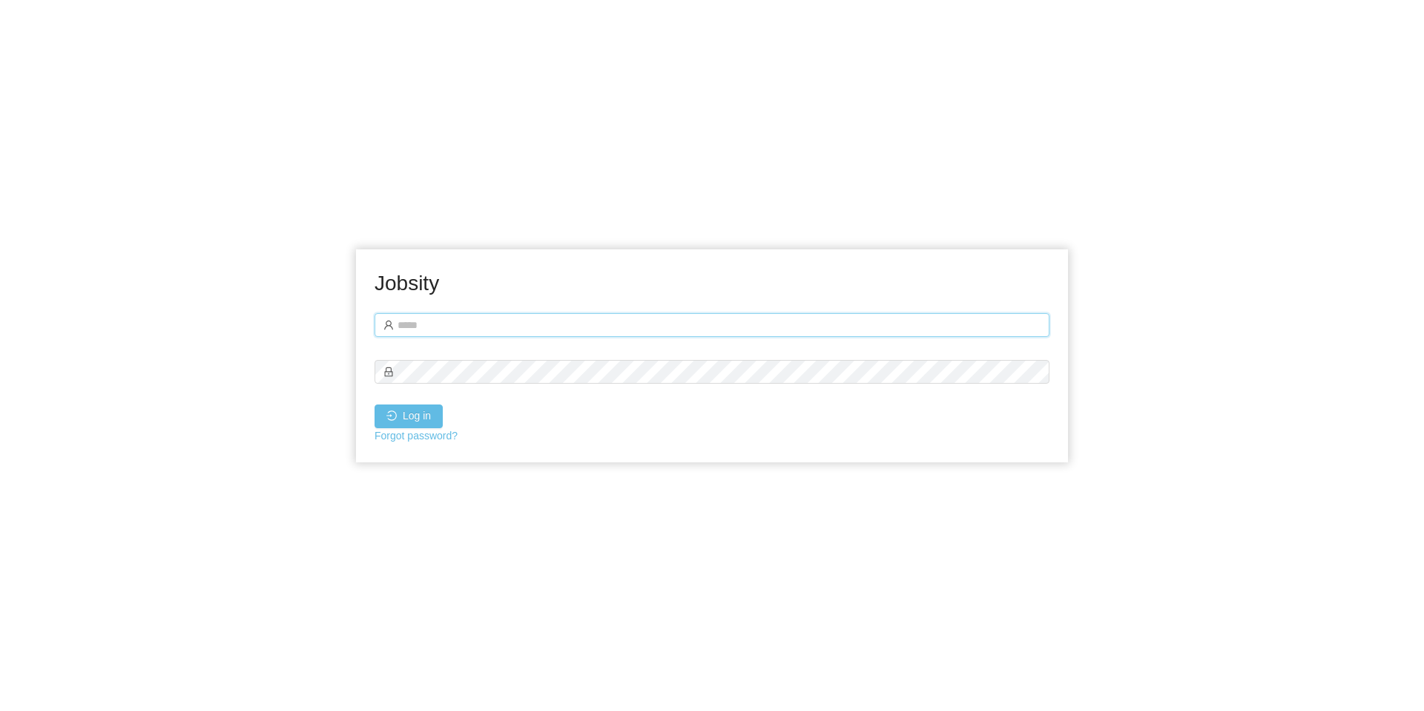
click at [470, 326] on input "text" at bounding box center [712, 325] width 675 height 24
type input "**********"
click at [412, 408] on button "Log in" at bounding box center [409, 416] width 68 height 24
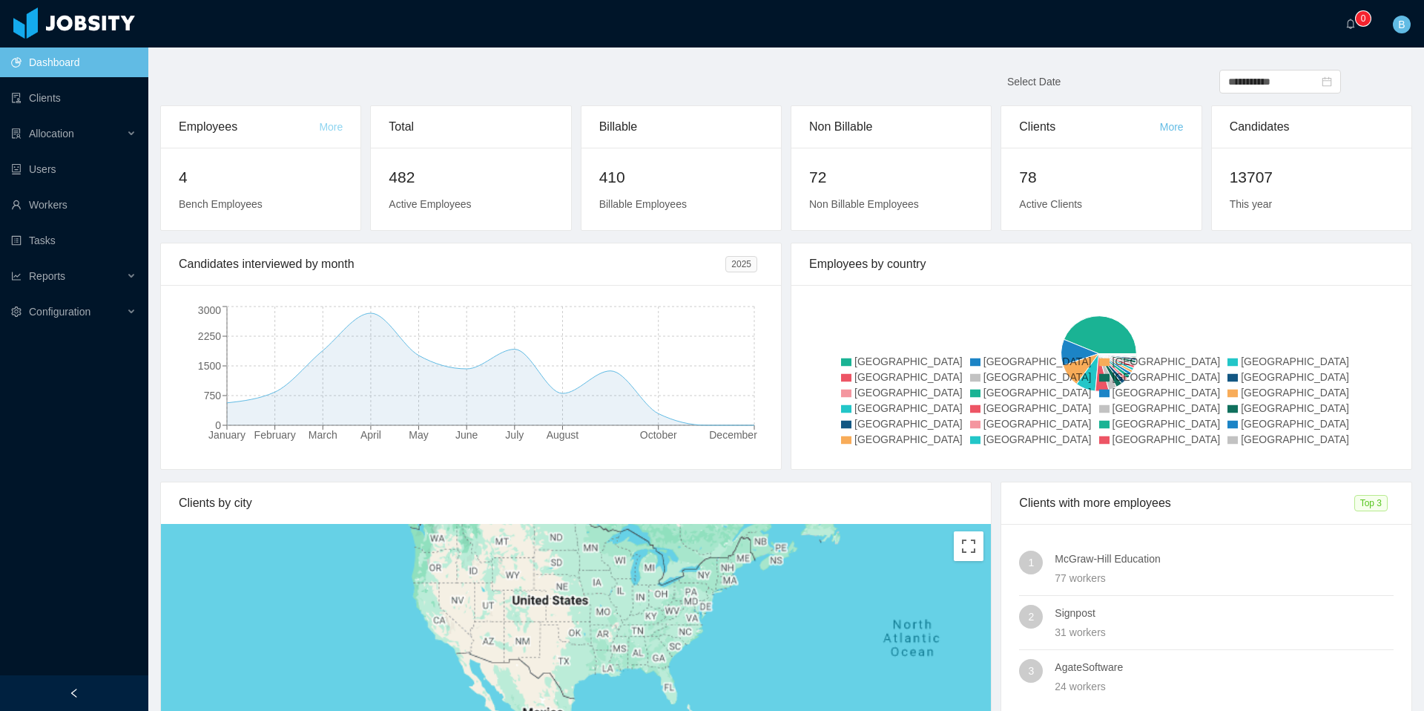
click at [332, 130] on link "More" at bounding box center [331, 127] width 24 height 12
click at [60, 205] on link "Workers" at bounding box center [73, 205] width 125 height 30
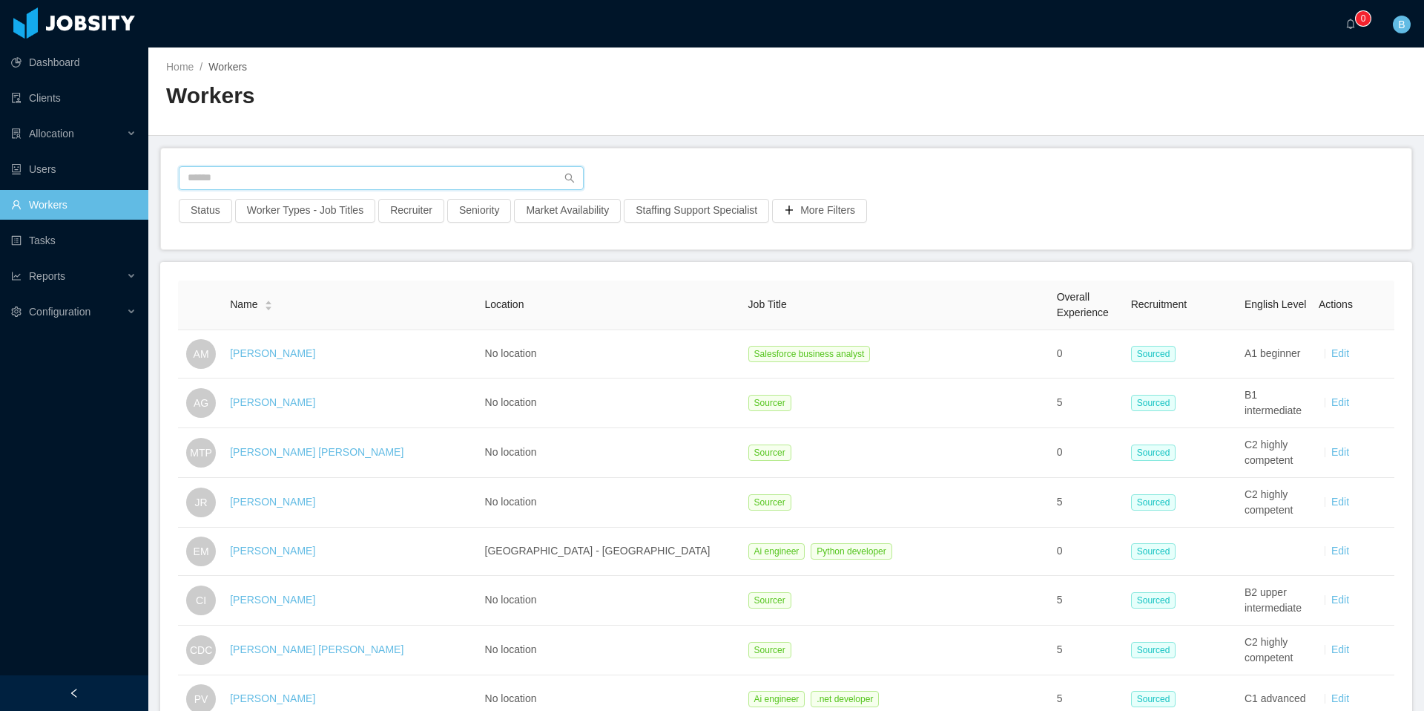
click at [322, 171] on input "text" at bounding box center [381, 178] width 405 height 24
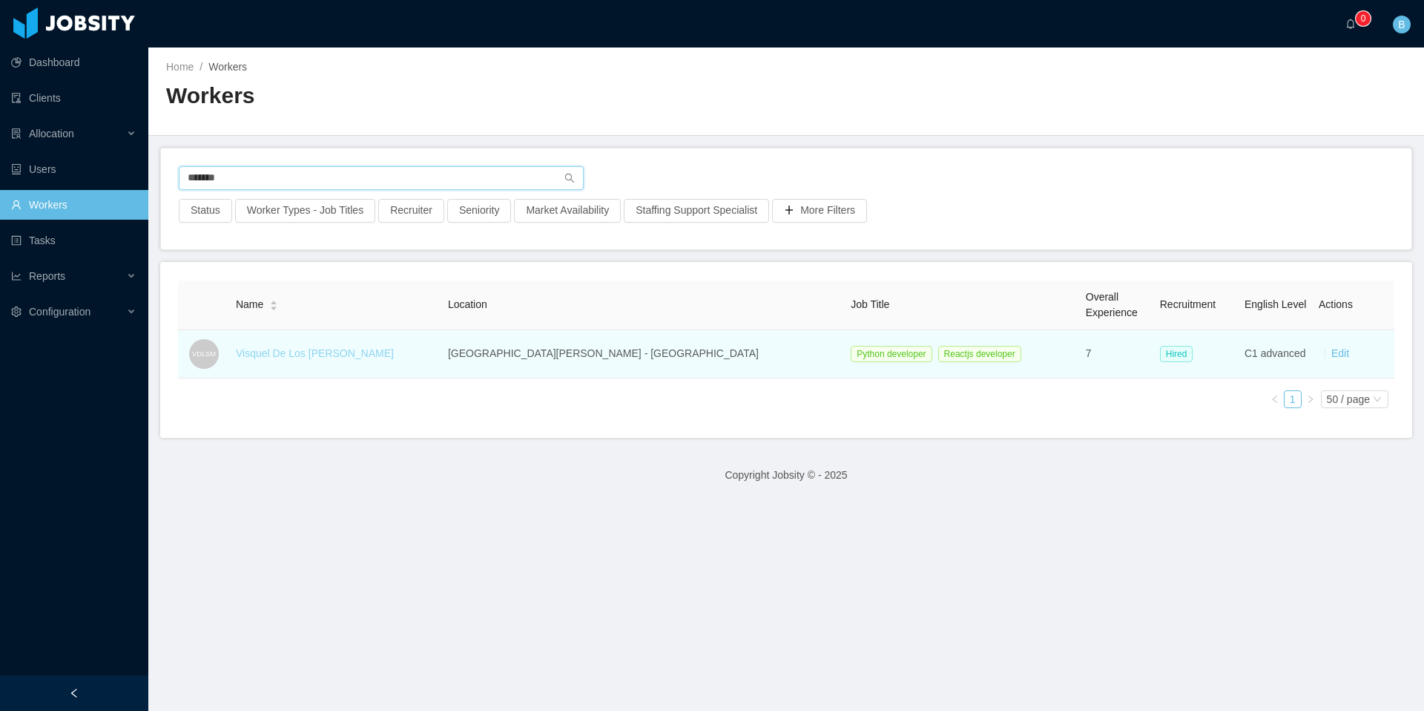
type input "*******"
click at [349, 352] on link "Visquel De Los [PERSON_NAME]" at bounding box center [315, 353] width 158 height 12
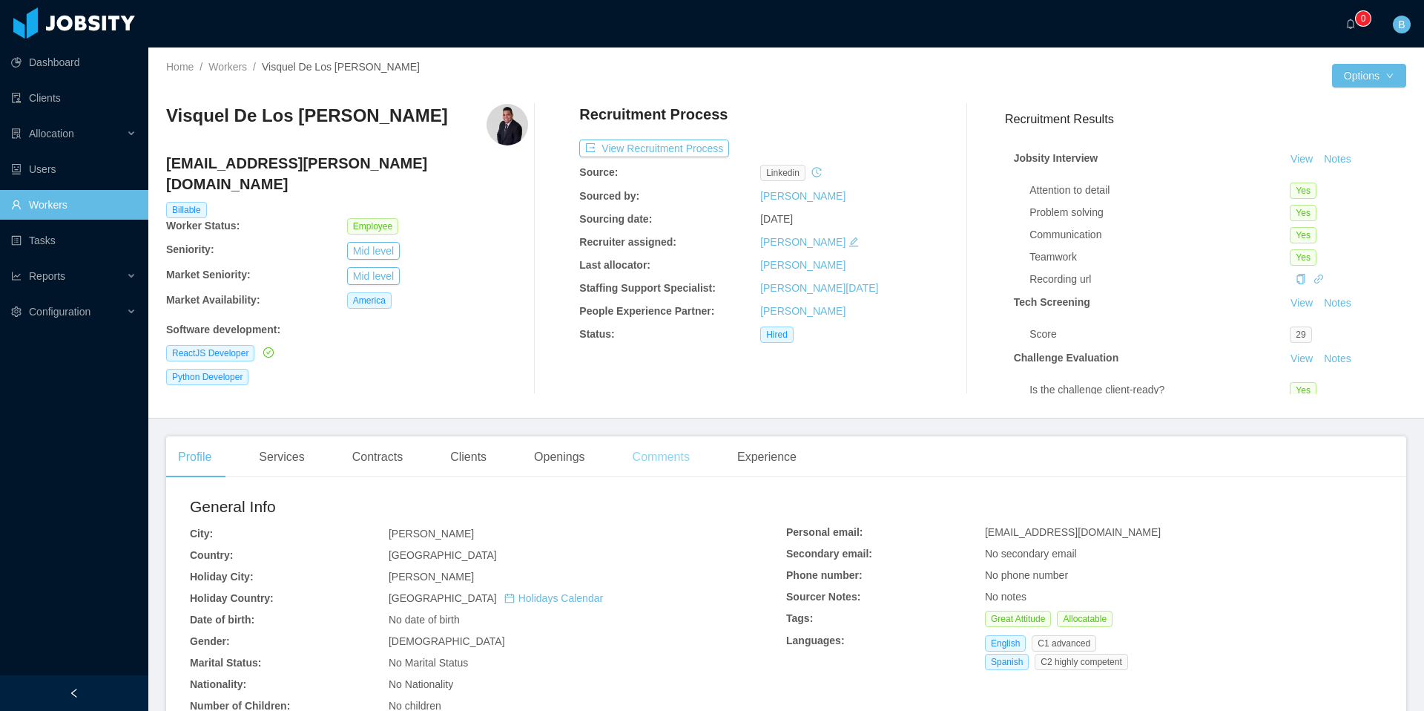
click at [660, 461] on div "Comments" at bounding box center [661, 457] width 81 height 42
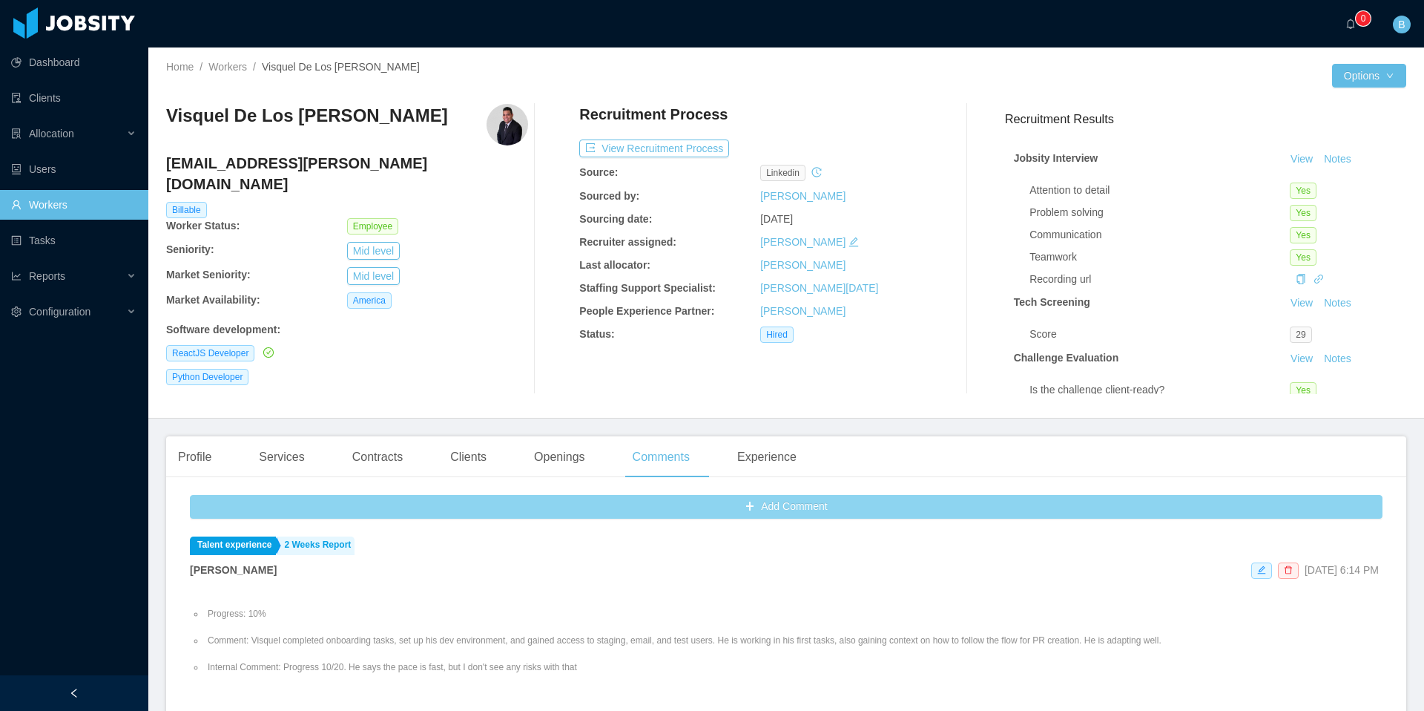
click at [514, 510] on button "Add Comment" at bounding box center [786, 507] width 1193 height 24
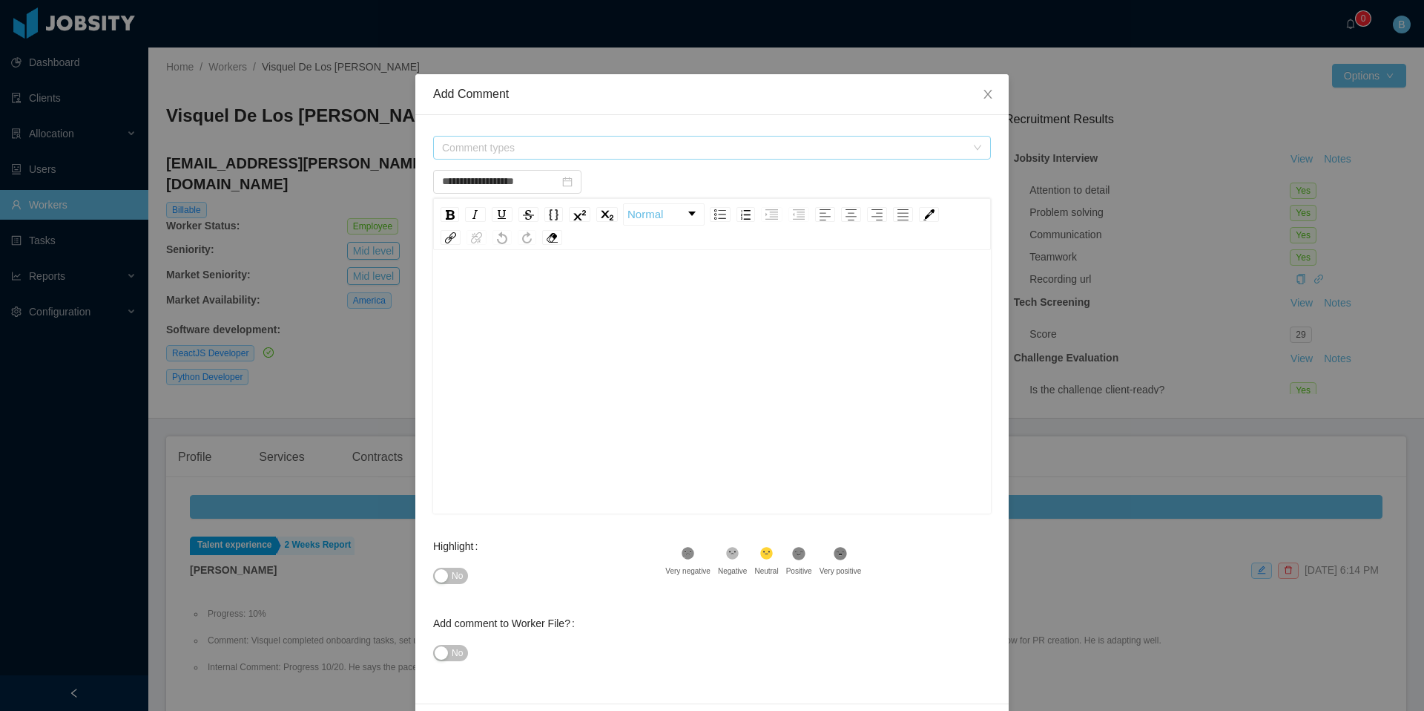
click at [560, 145] on span "Comment types" at bounding box center [704, 147] width 524 height 15
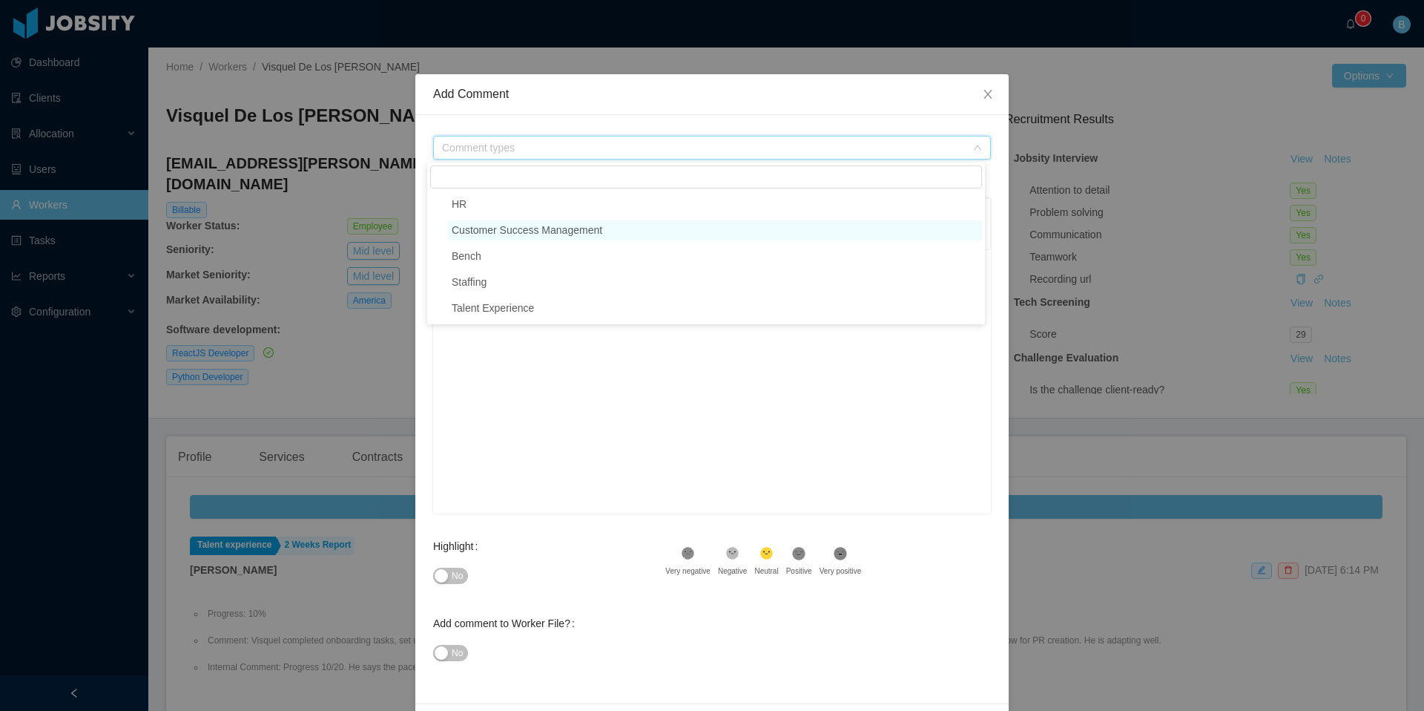
type input "**********"
click at [296, 404] on div "**********" at bounding box center [712, 355] width 1424 height 711
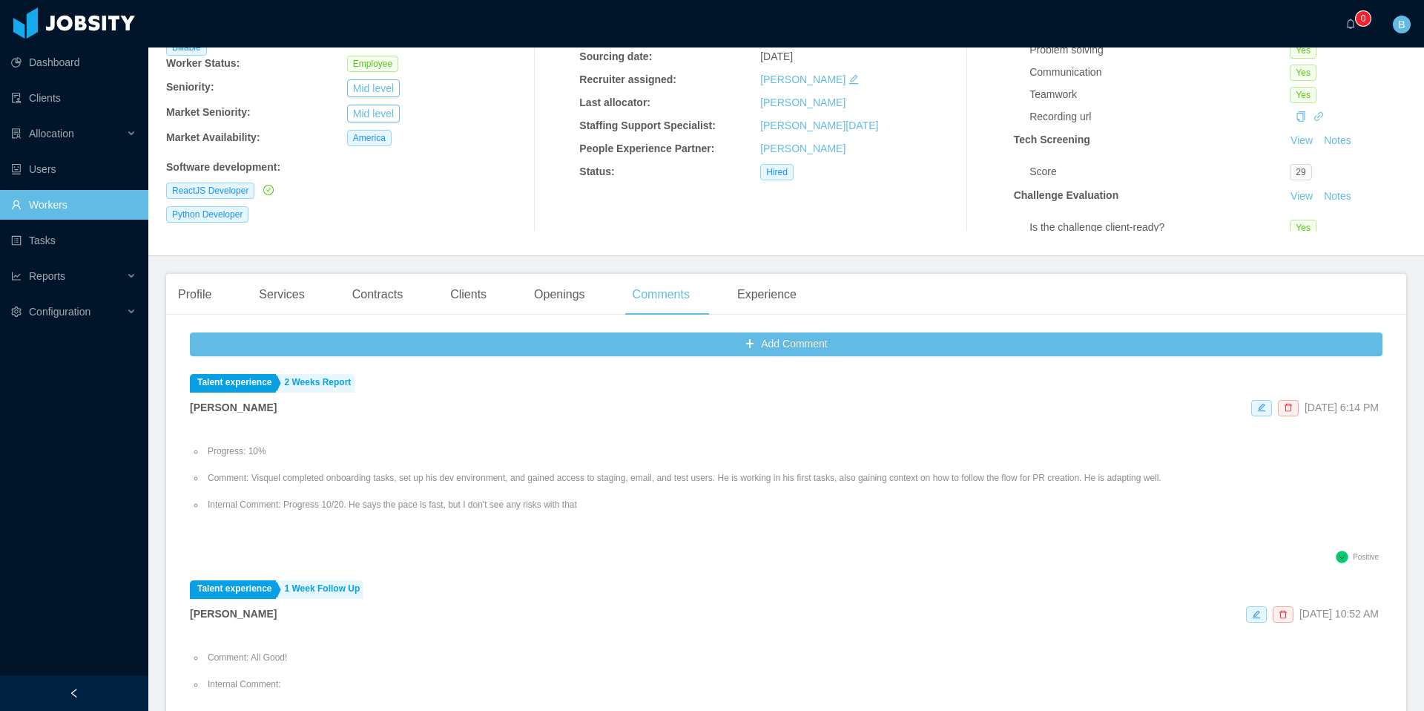
scroll to position [66, 0]
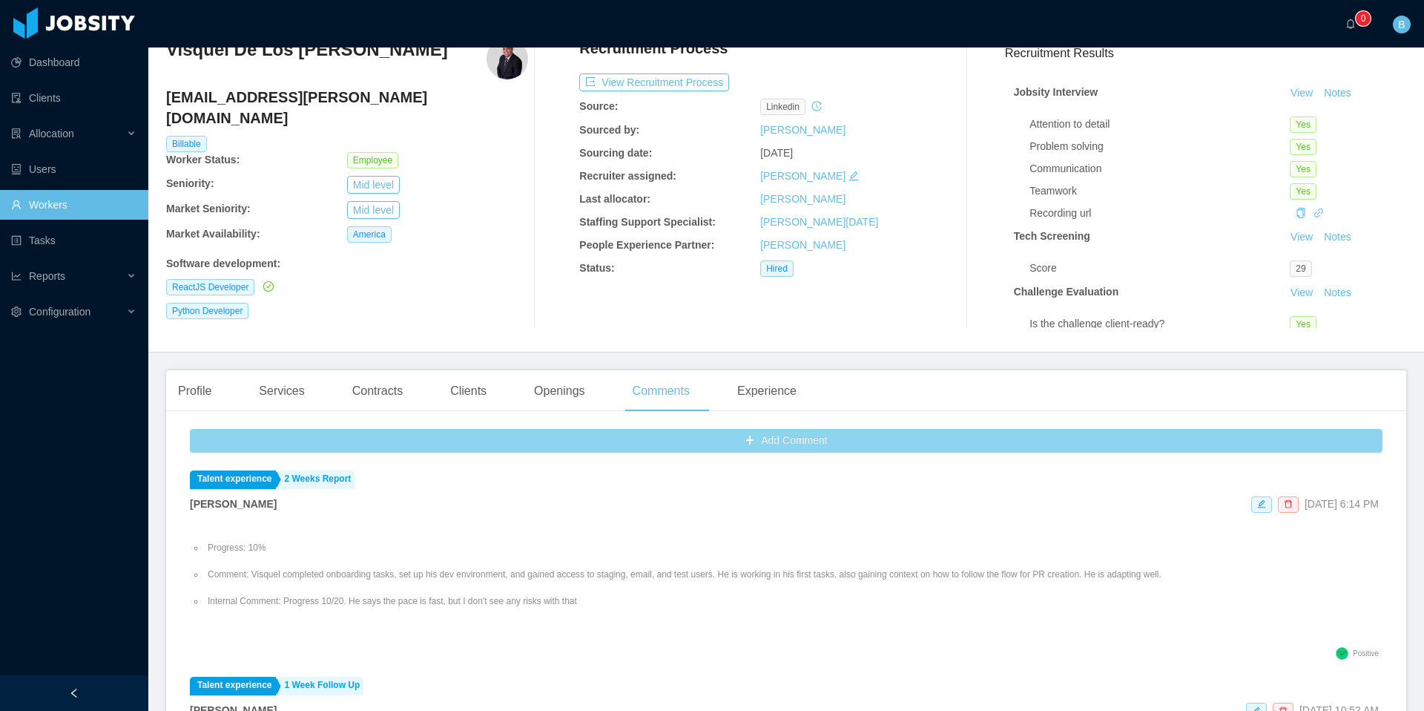
click at [604, 441] on button "Add Comment" at bounding box center [786, 441] width 1193 height 24
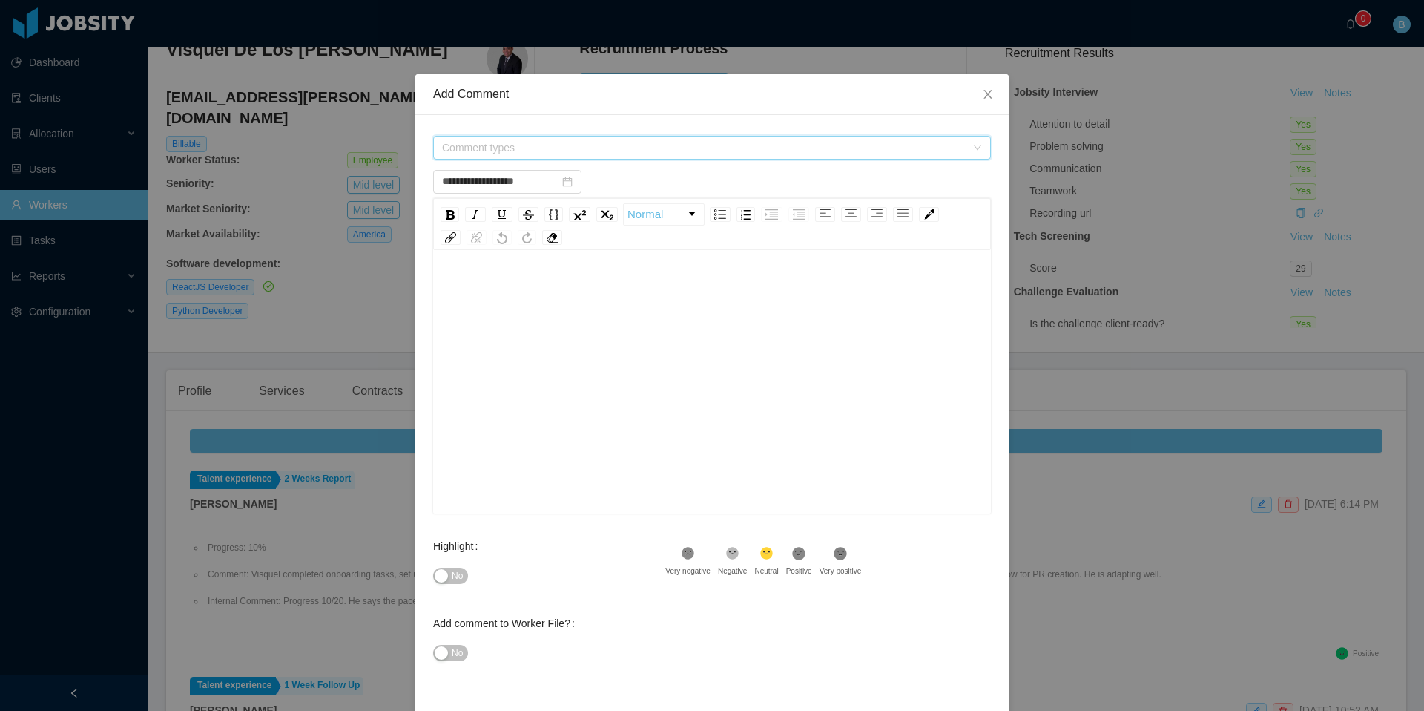
click at [506, 148] on span "Comment types" at bounding box center [704, 147] width 524 height 15
click at [435, 311] on icon "icon: caret-down" at bounding box center [438, 308] width 7 height 7
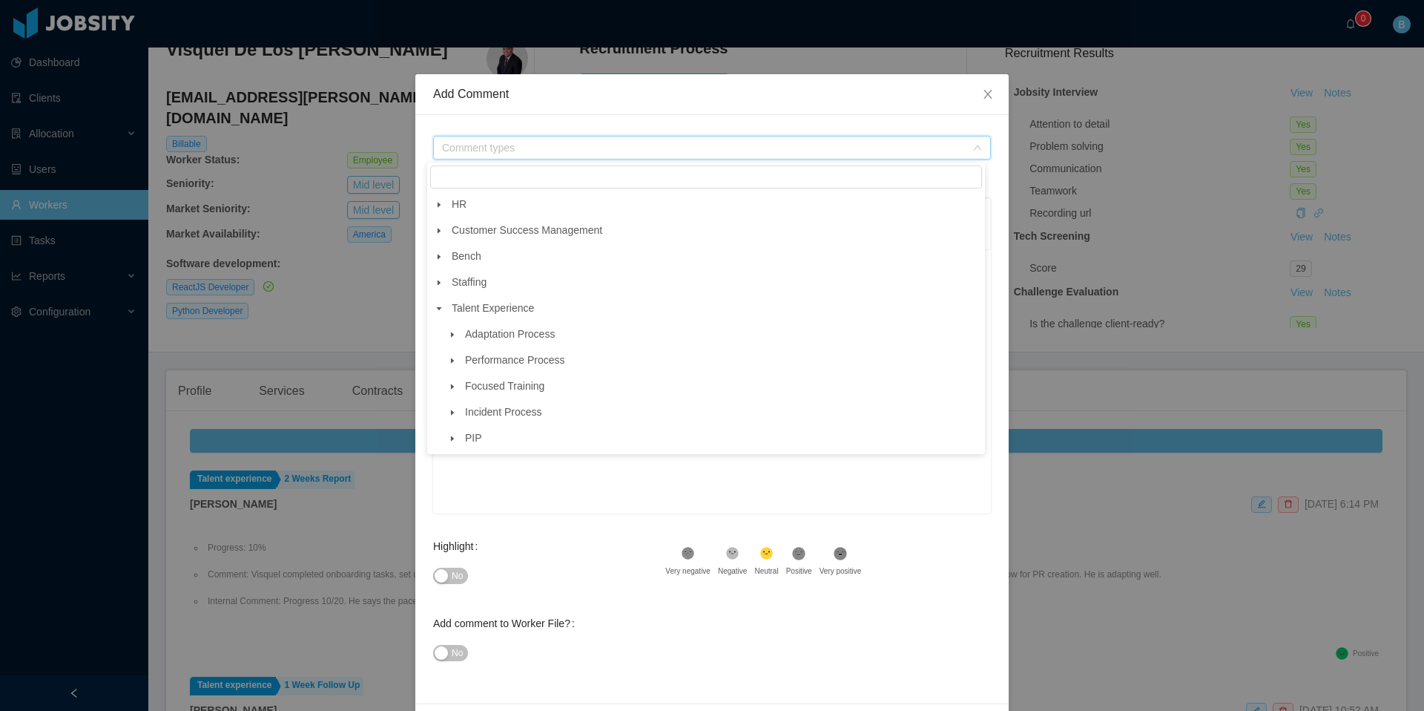
click at [441, 224] on span at bounding box center [439, 231] width 18 height 18
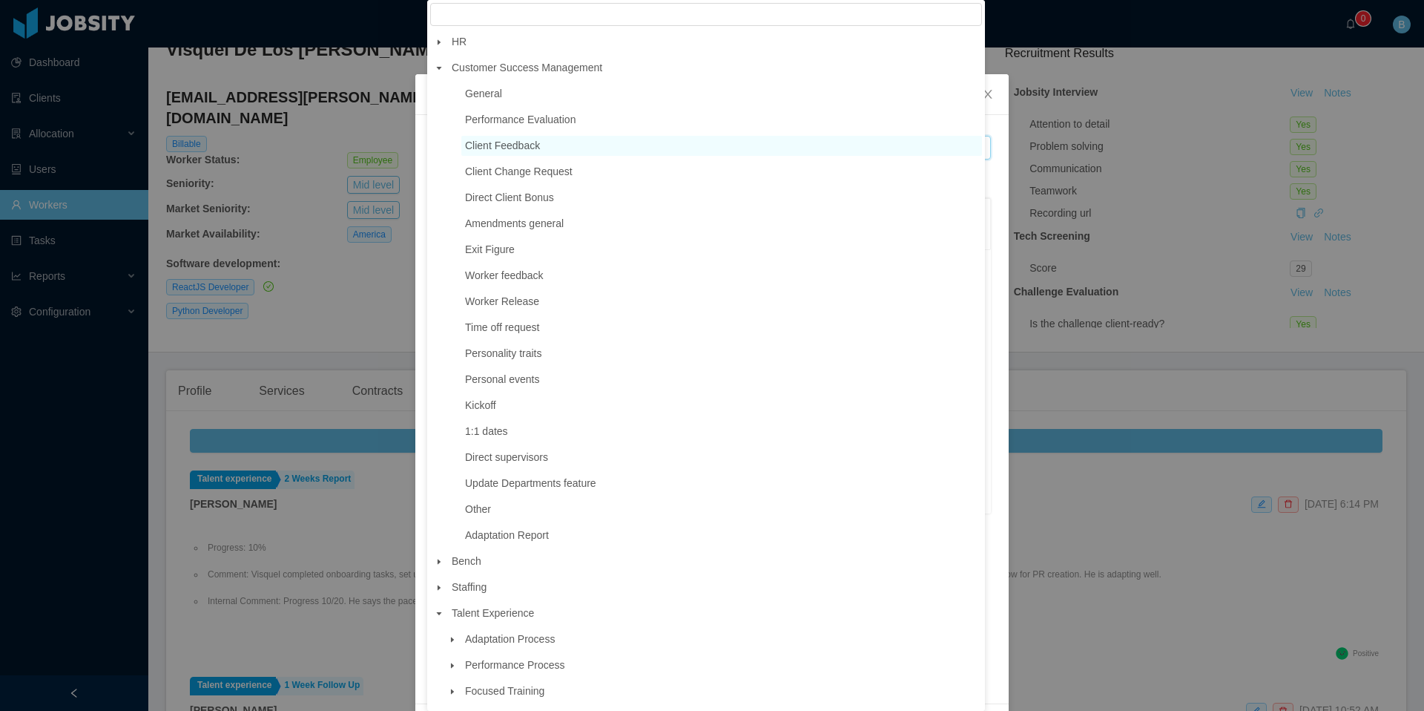
click at [529, 145] on span "Client Feedback" at bounding box center [502, 145] width 75 height 12
type input "**********"
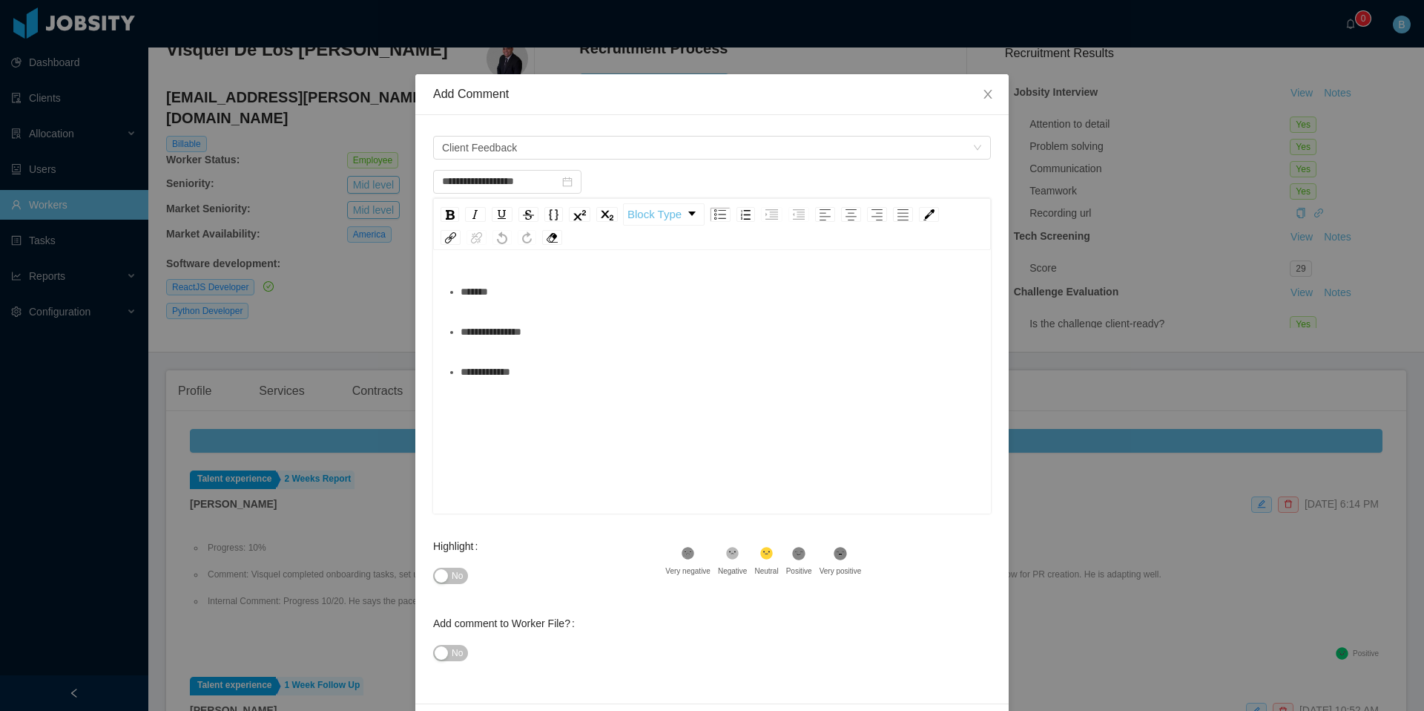
click at [559, 282] on div "*******" at bounding box center [720, 292] width 519 height 30
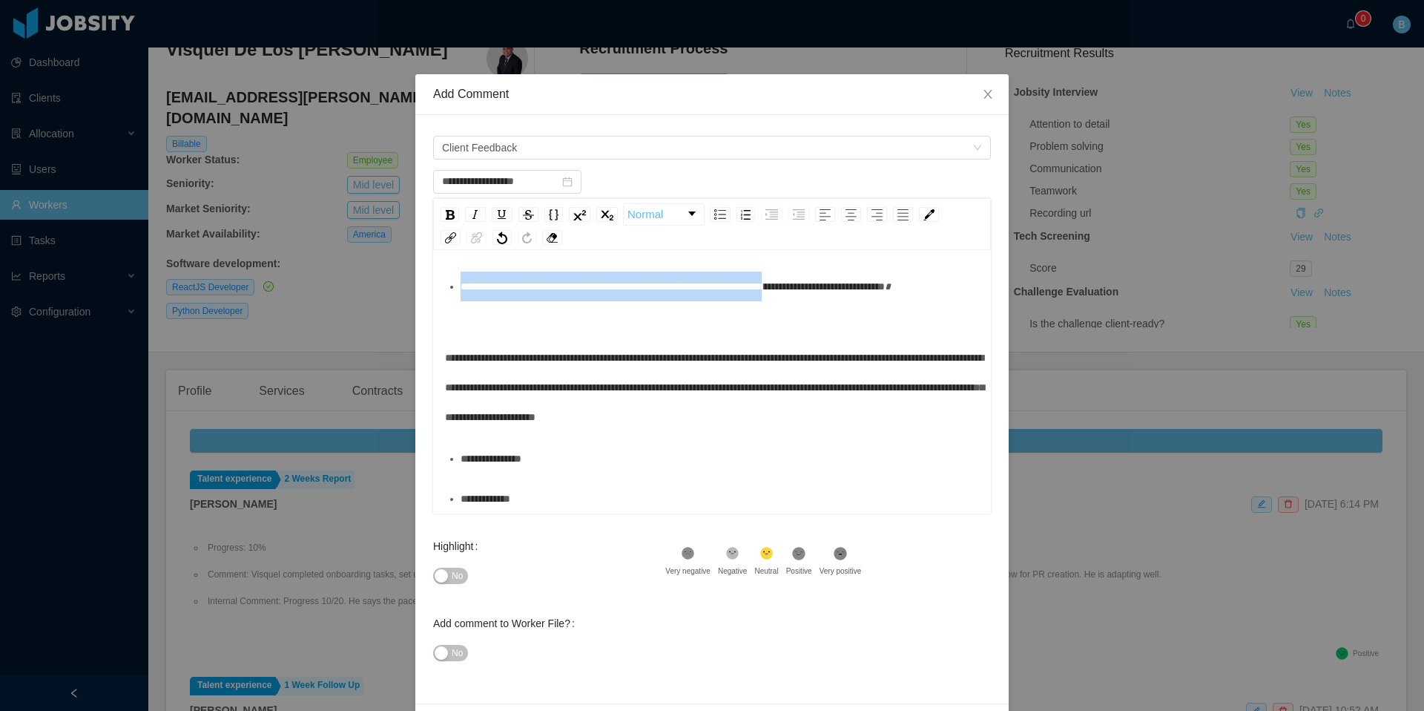
scroll to position [0, 0]
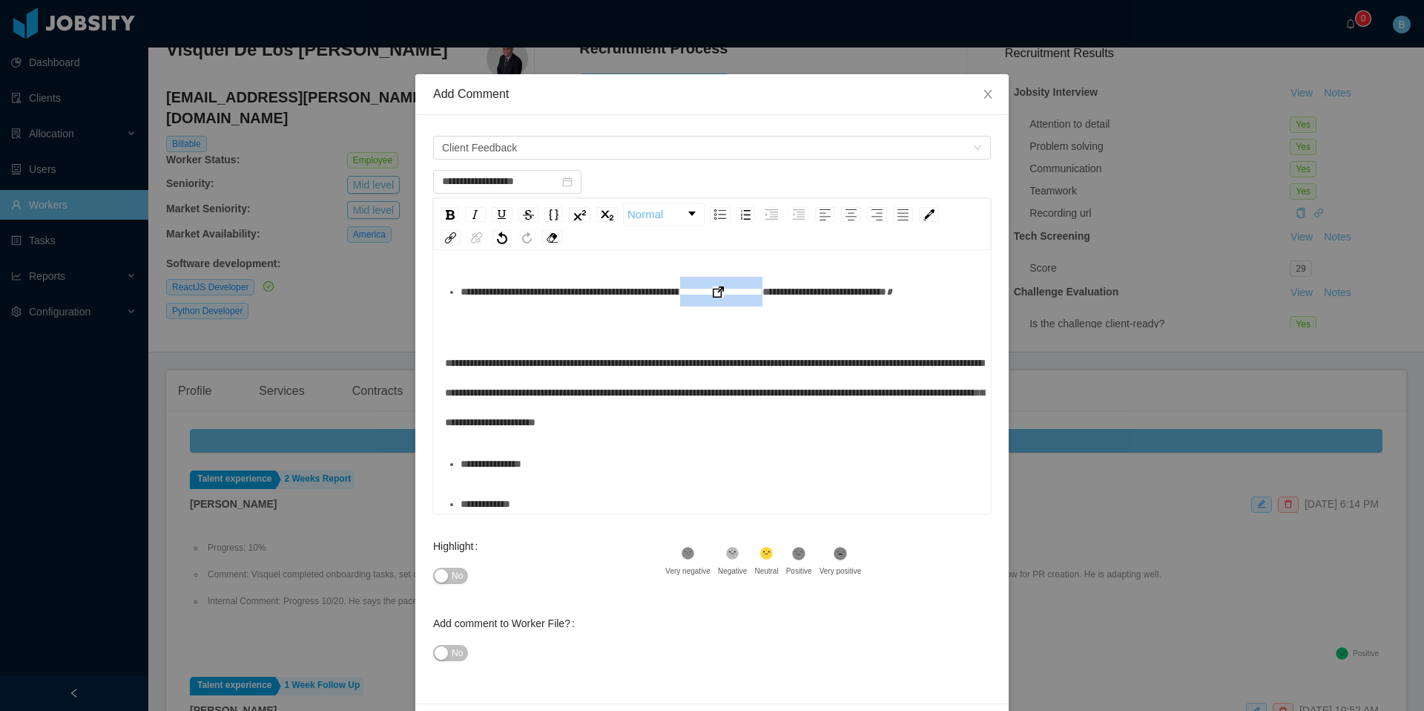
drag, startPoint x: 869, startPoint y: 263, endPoint x: 757, endPoint y: 294, distance: 116.8
click at [757, 294] on div "**********" at bounding box center [720, 306] width 519 height 59
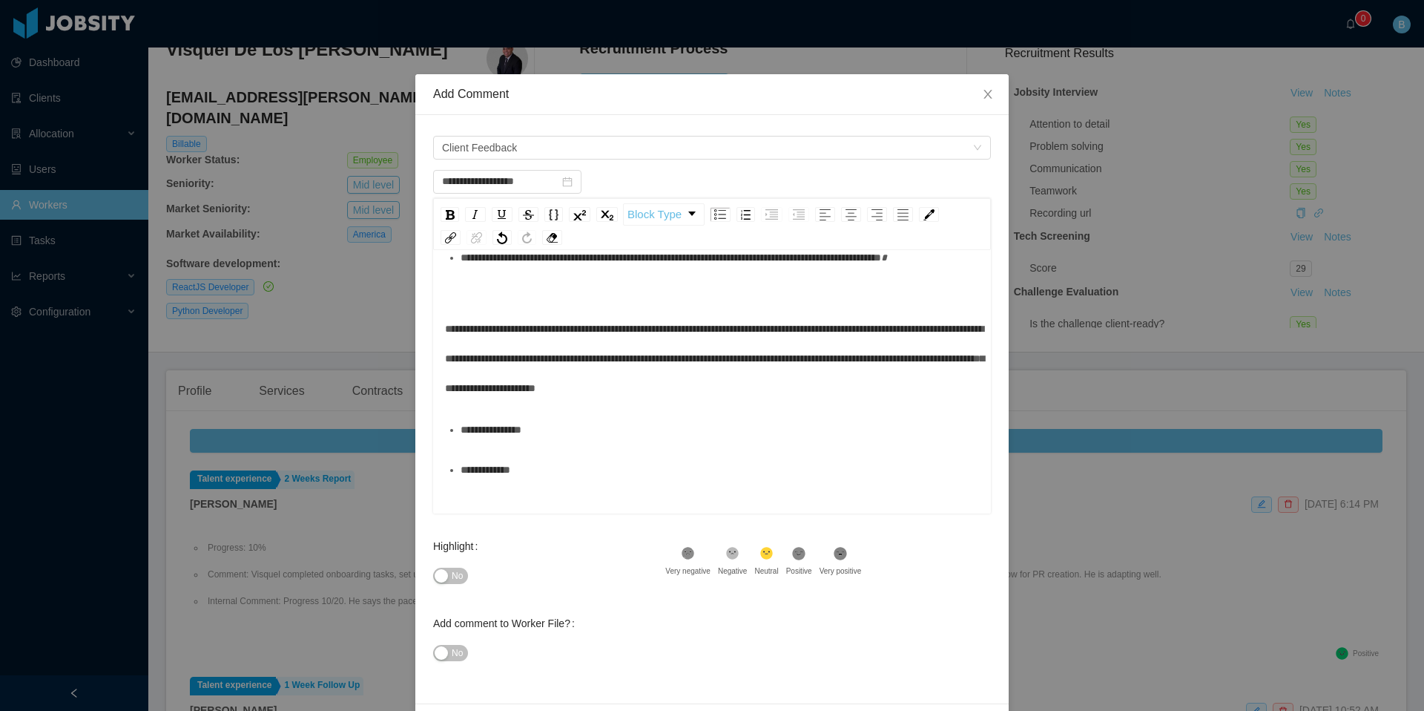
scroll to position [50, 0]
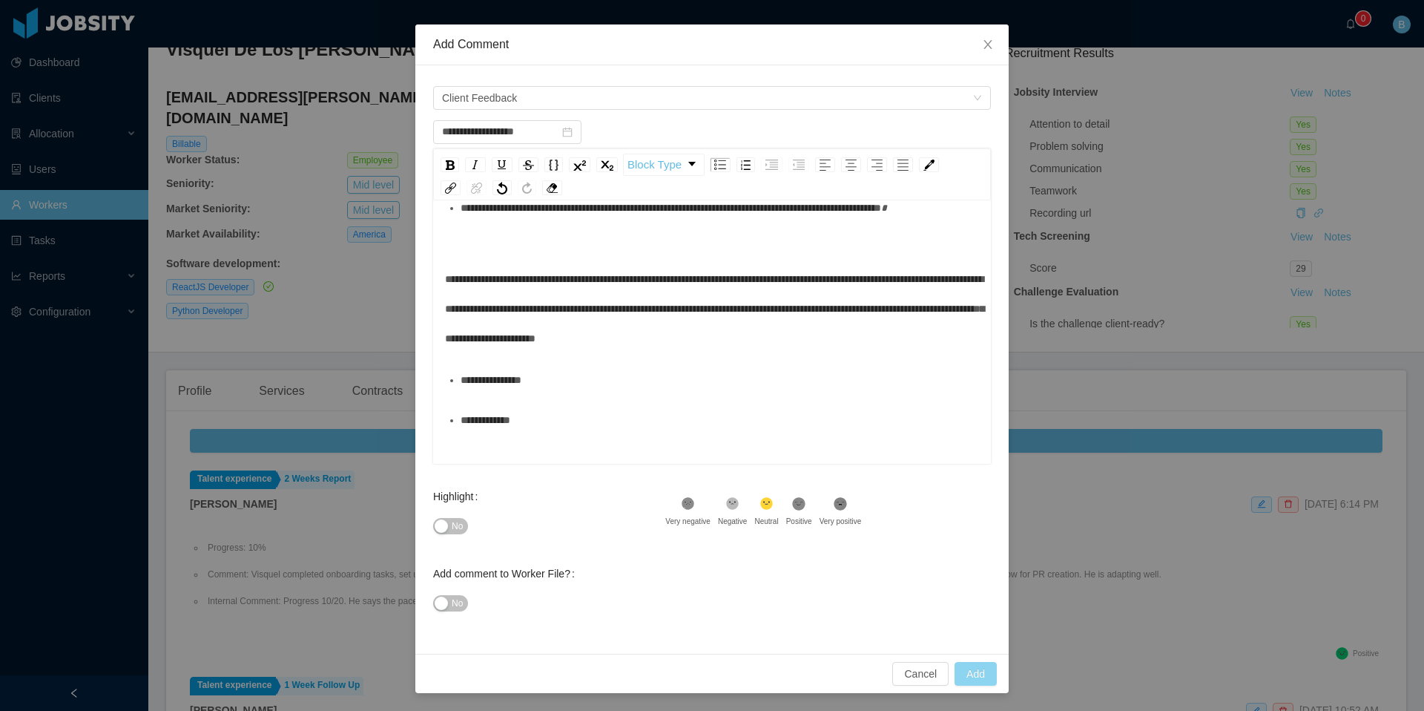
type input "**********"
click at [976, 676] on button "Add" at bounding box center [976, 674] width 42 height 24
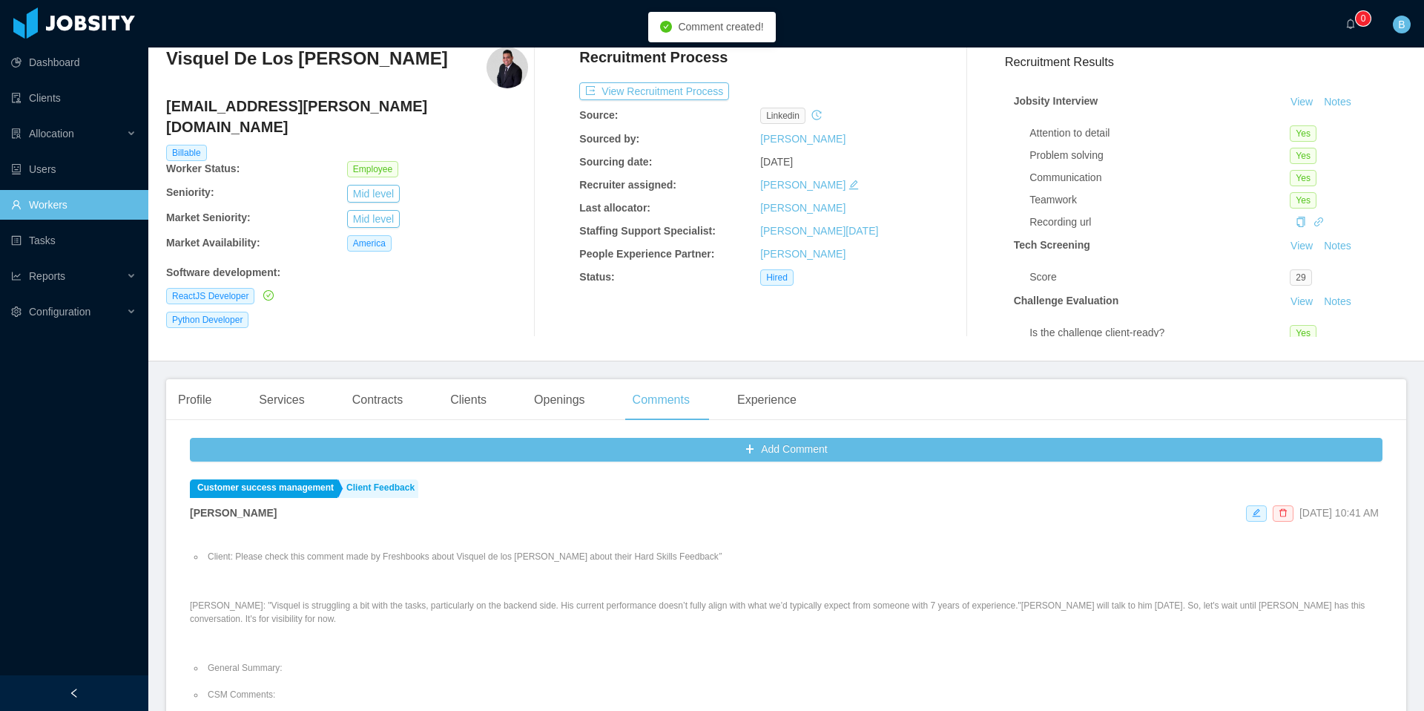
scroll to position [0, 0]
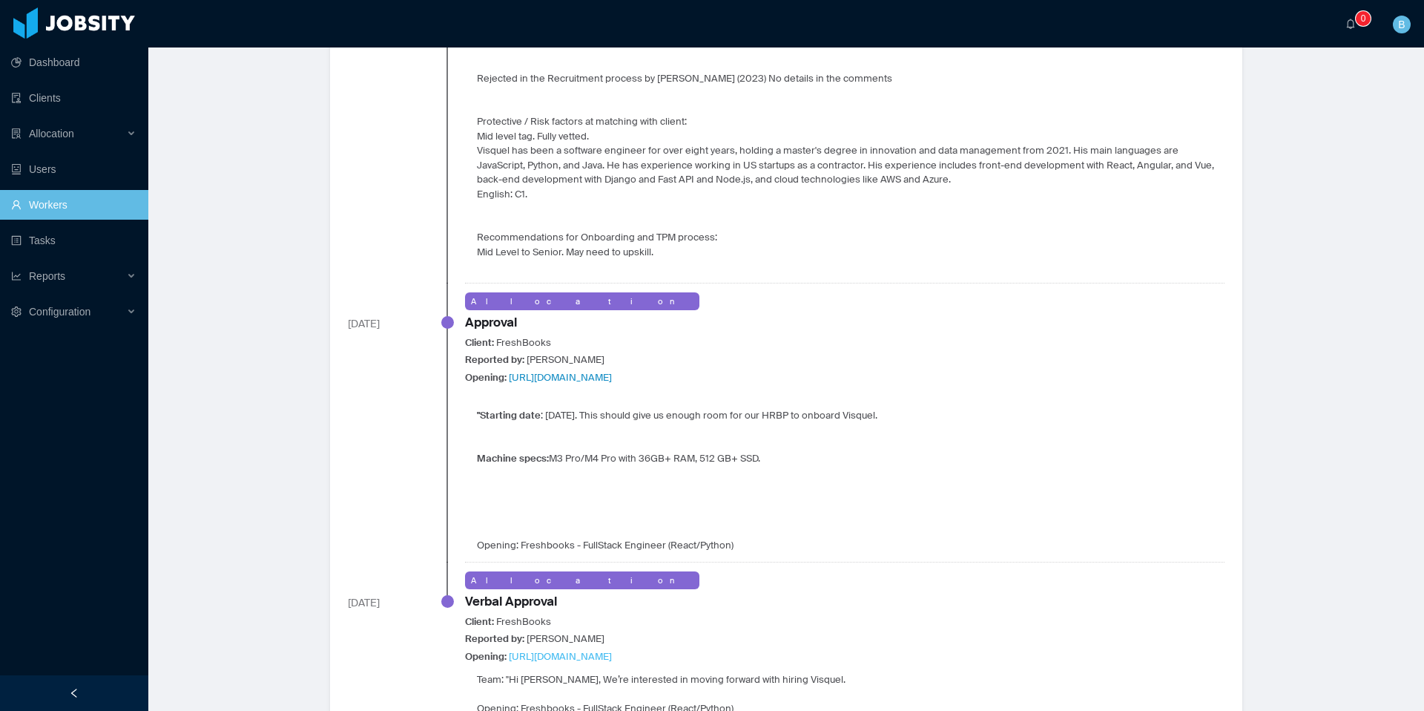
scroll to position [1281, 0]
